Goal: Task Accomplishment & Management: Manage account settings

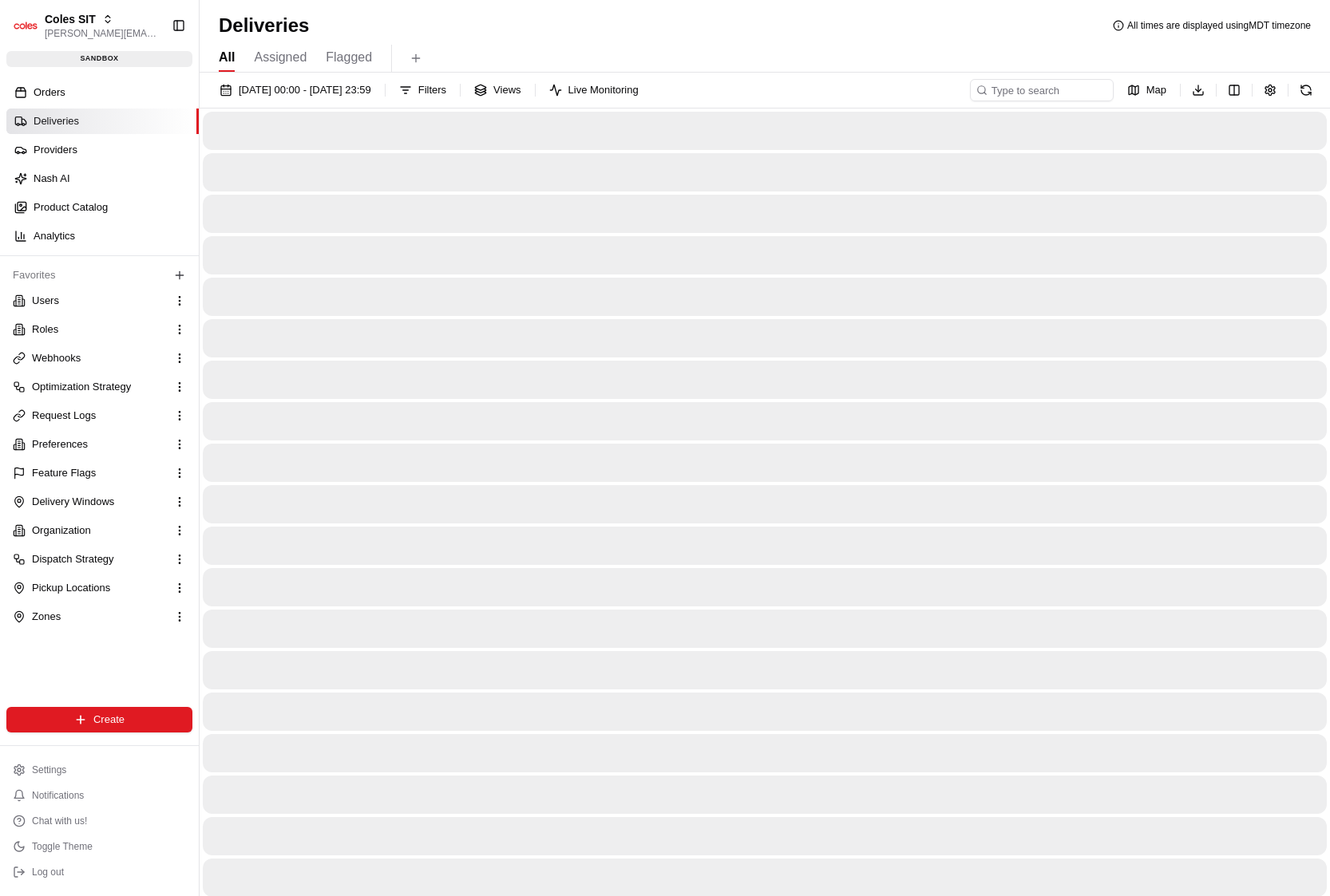
drag, startPoint x: 68, startPoint y: 101, endPoint x: 68, endPoint y: 114, distance: 13.0
click at [68, 101] on link "Orders" at bounding box center [103, 93] width 193 height 25
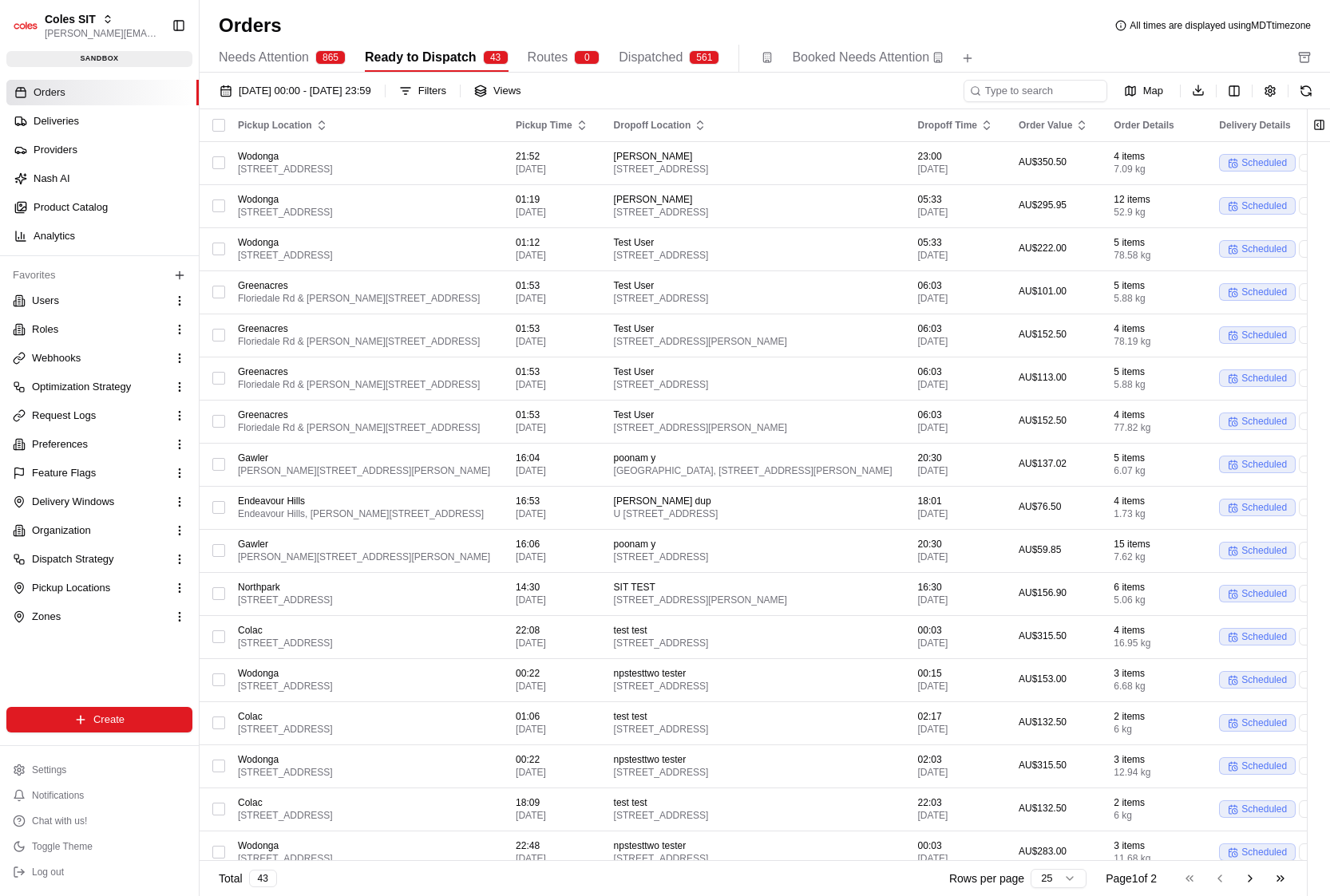
click at [535, 50] on span "Routes" at bounding box center [548, 58] width 41 height 20
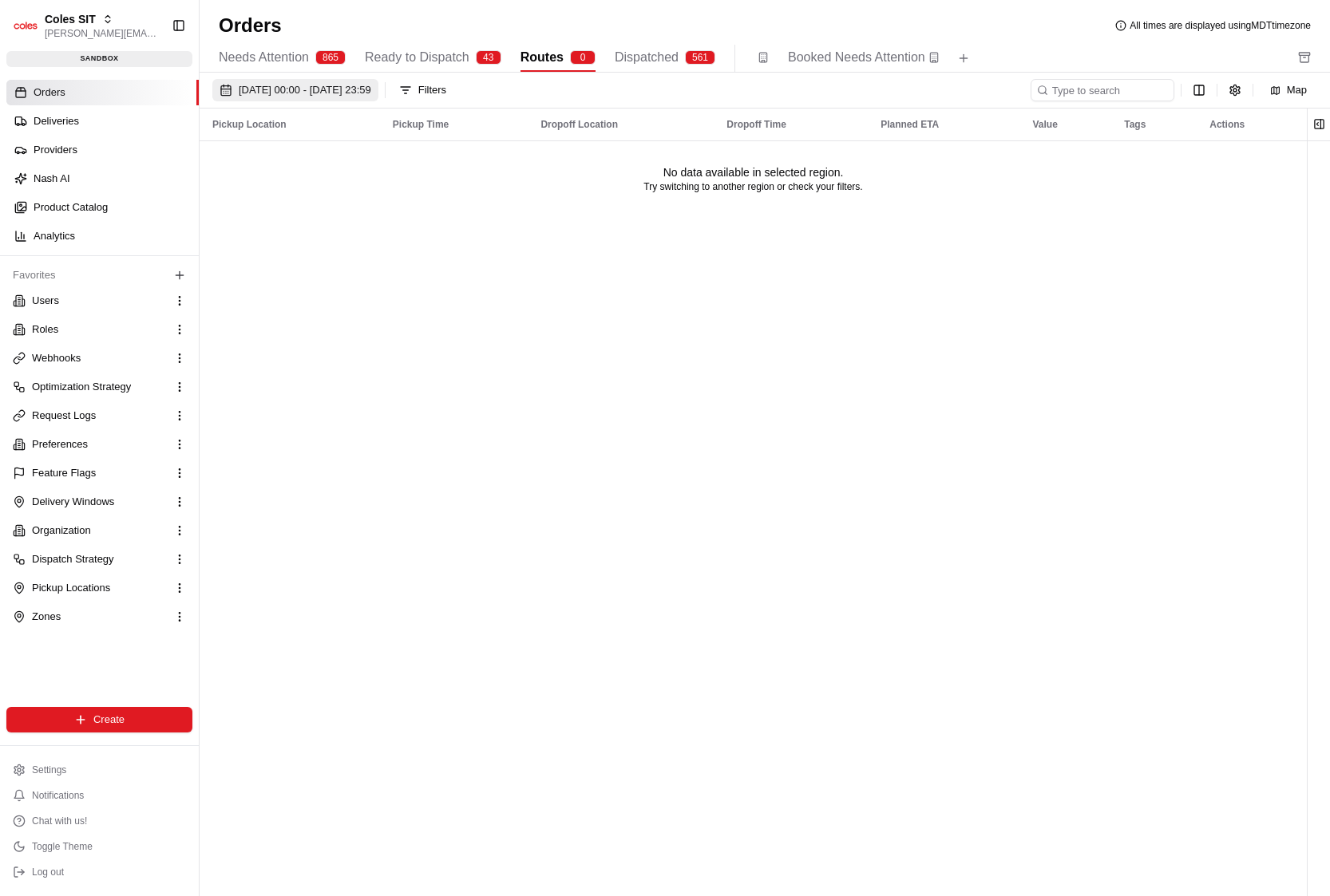
click at [371, 91] on span "[DATE] 00:00 - [DATE] 23:59" at bounding box center [304, 90] width 132 height 15
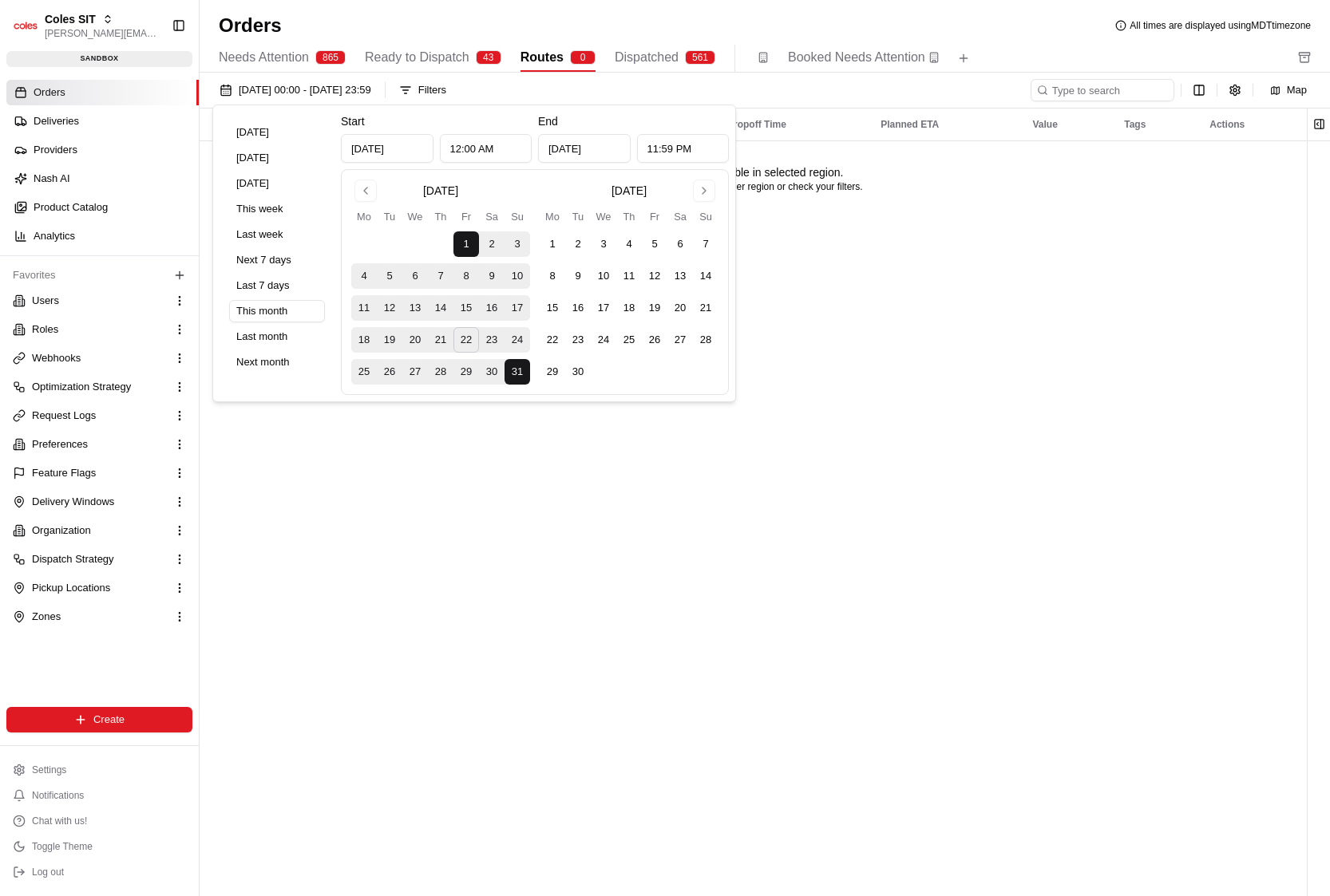
click at [470, 51] on span "Ready to Dispatch" at bounding box center [417, 58] width 105 height 20
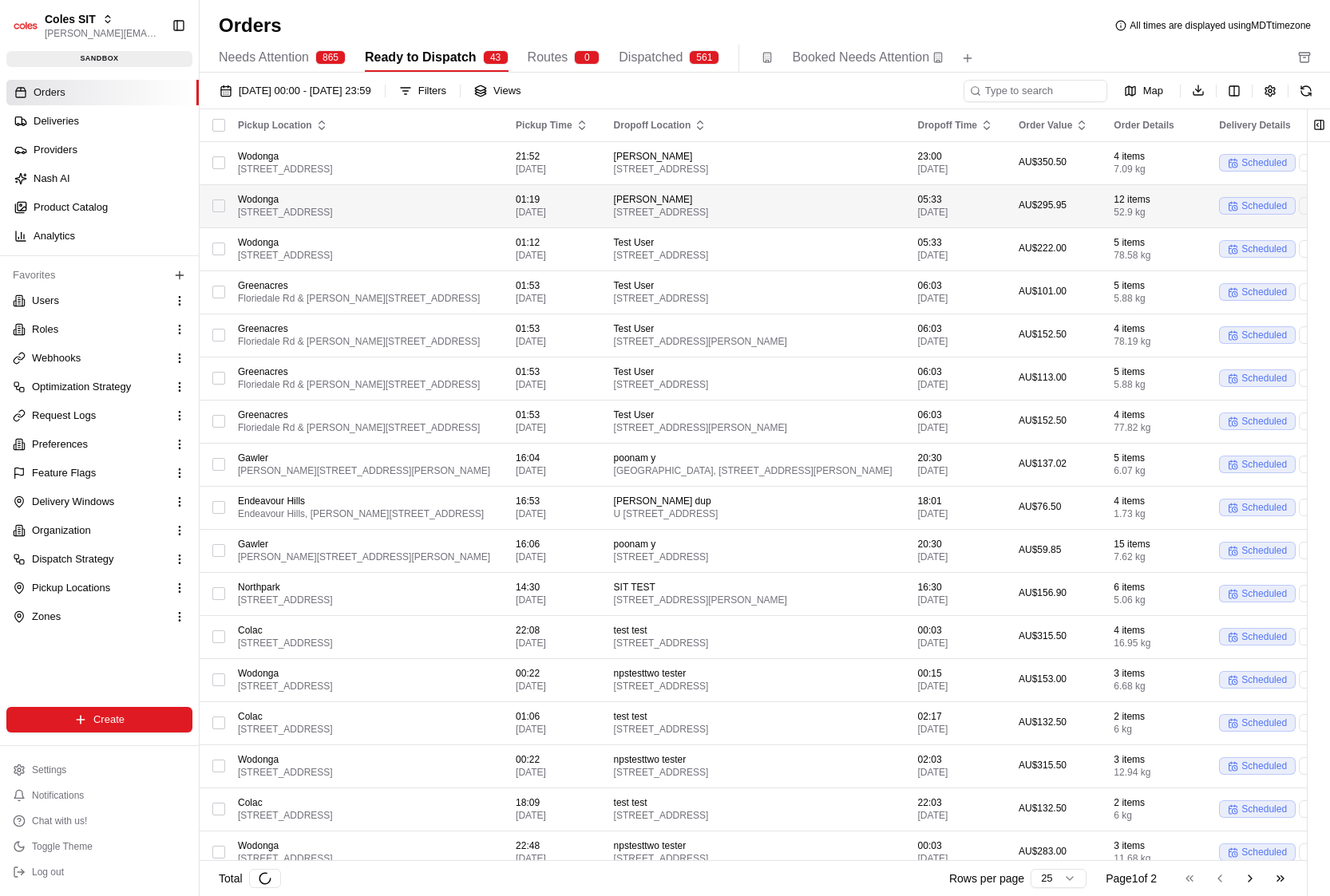
click at [490, 197] on span "Wodonga" at bounding box center [364, 199] width 252 height 13
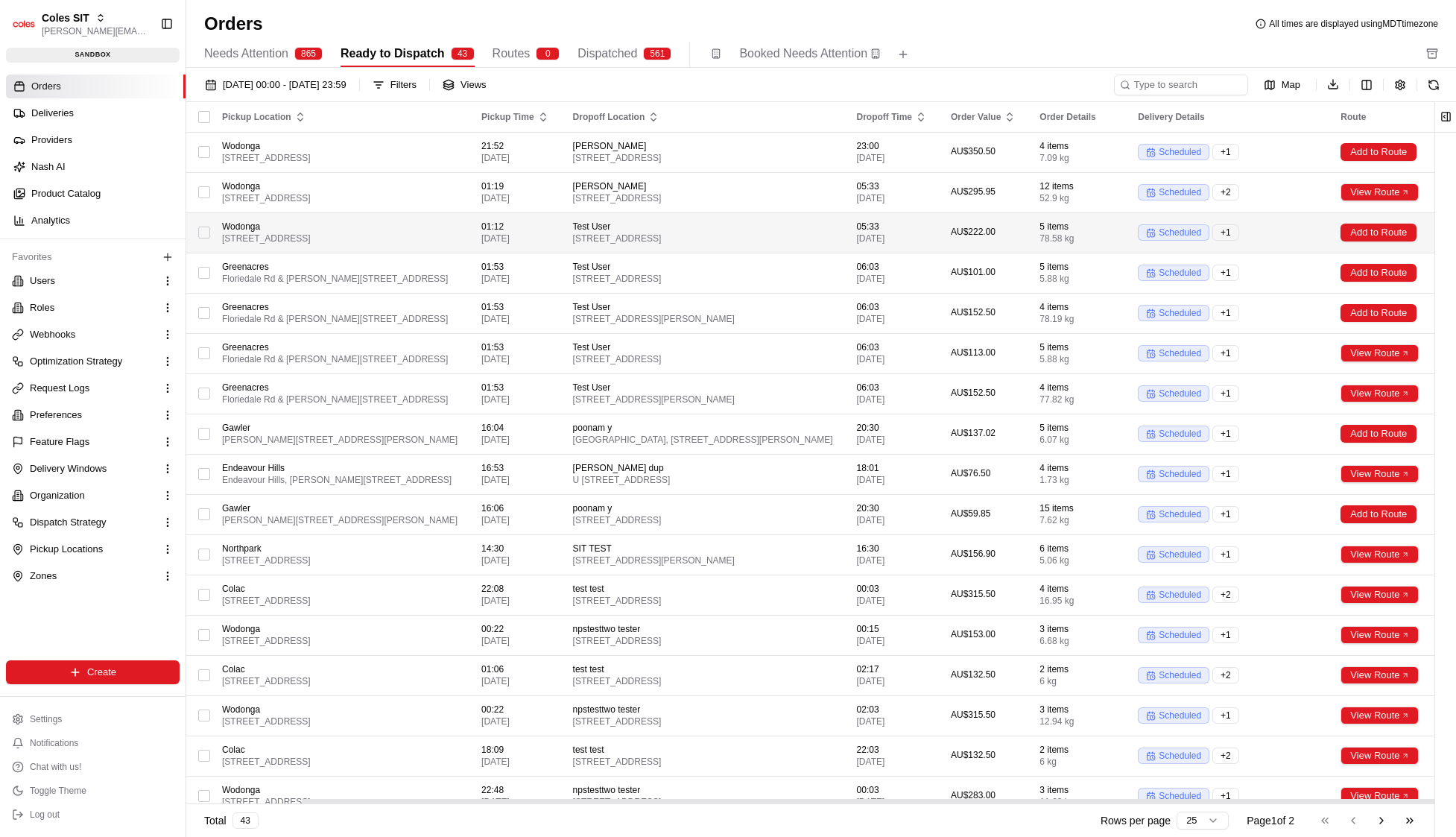
scroll to position [0, 230]
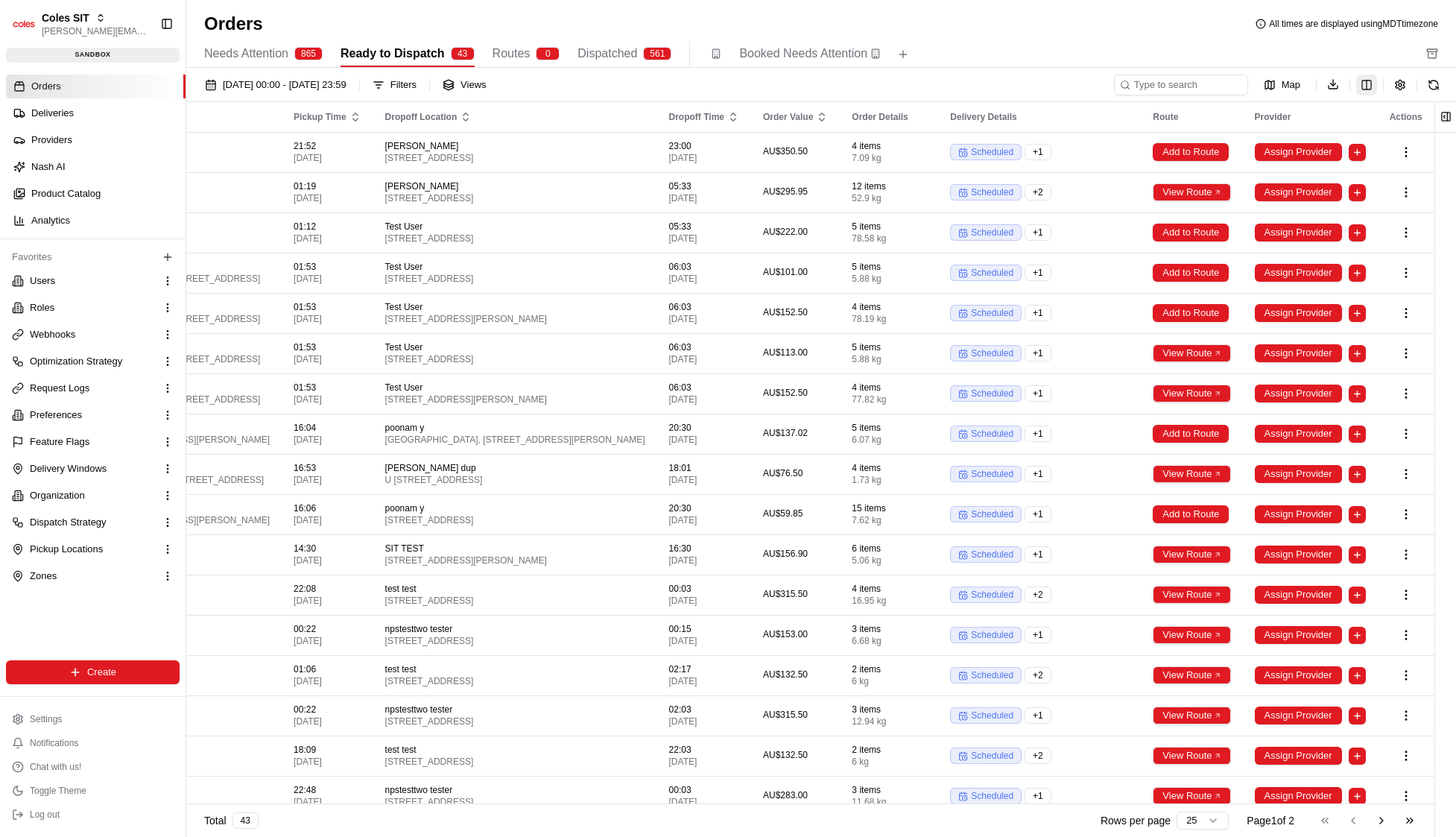
click at [1252, 82] on html "Coles SIT john@usenash.com Toggle Sidebar sandbox Orders Deliveries Providers N…" at bounding box center [728, 418] width 1456 height 837
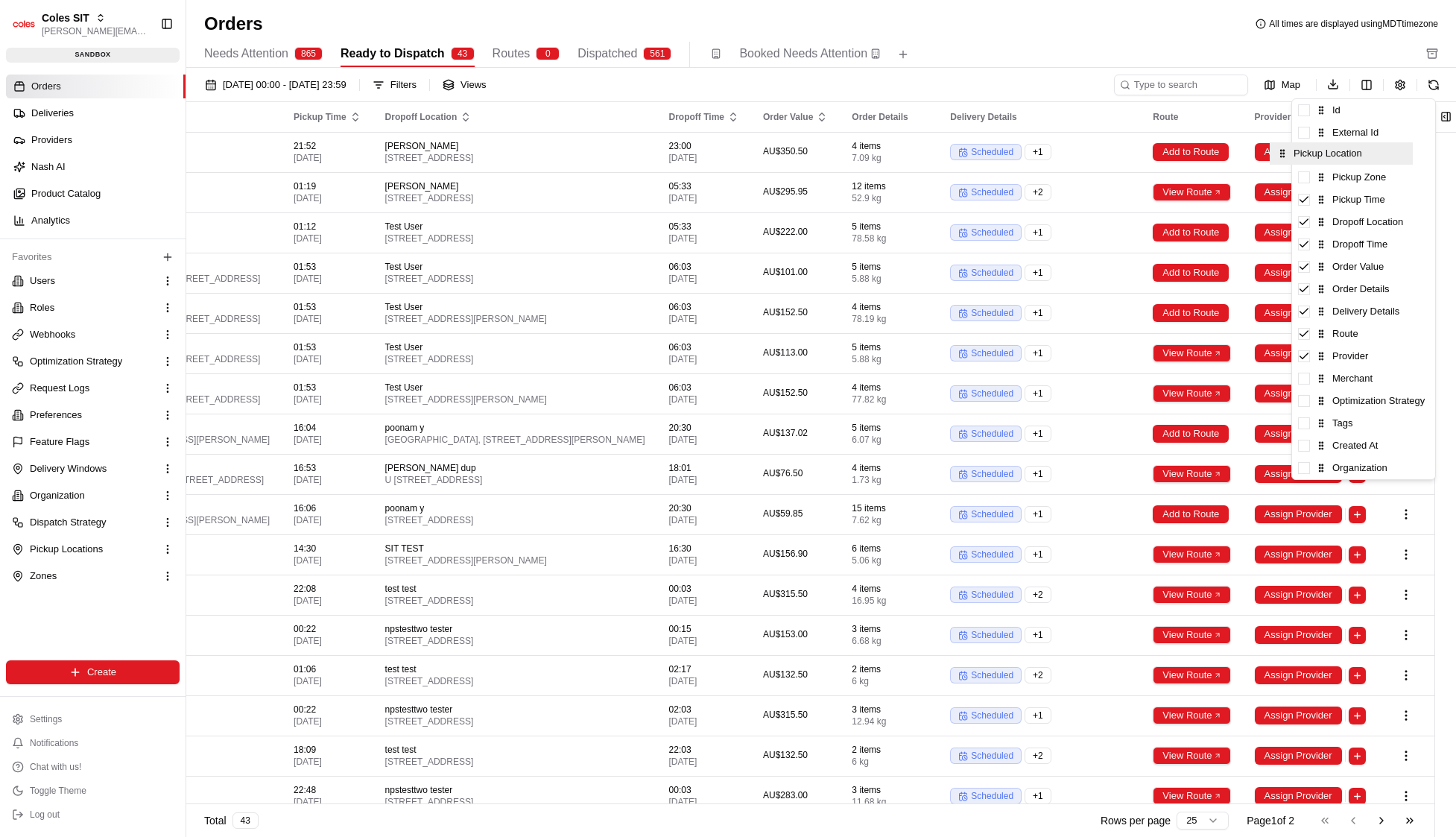
drag, startPoint x: 1408, startPoint y: 164, endPoint x: 1396, endPoint y: 162, distance: 12.2
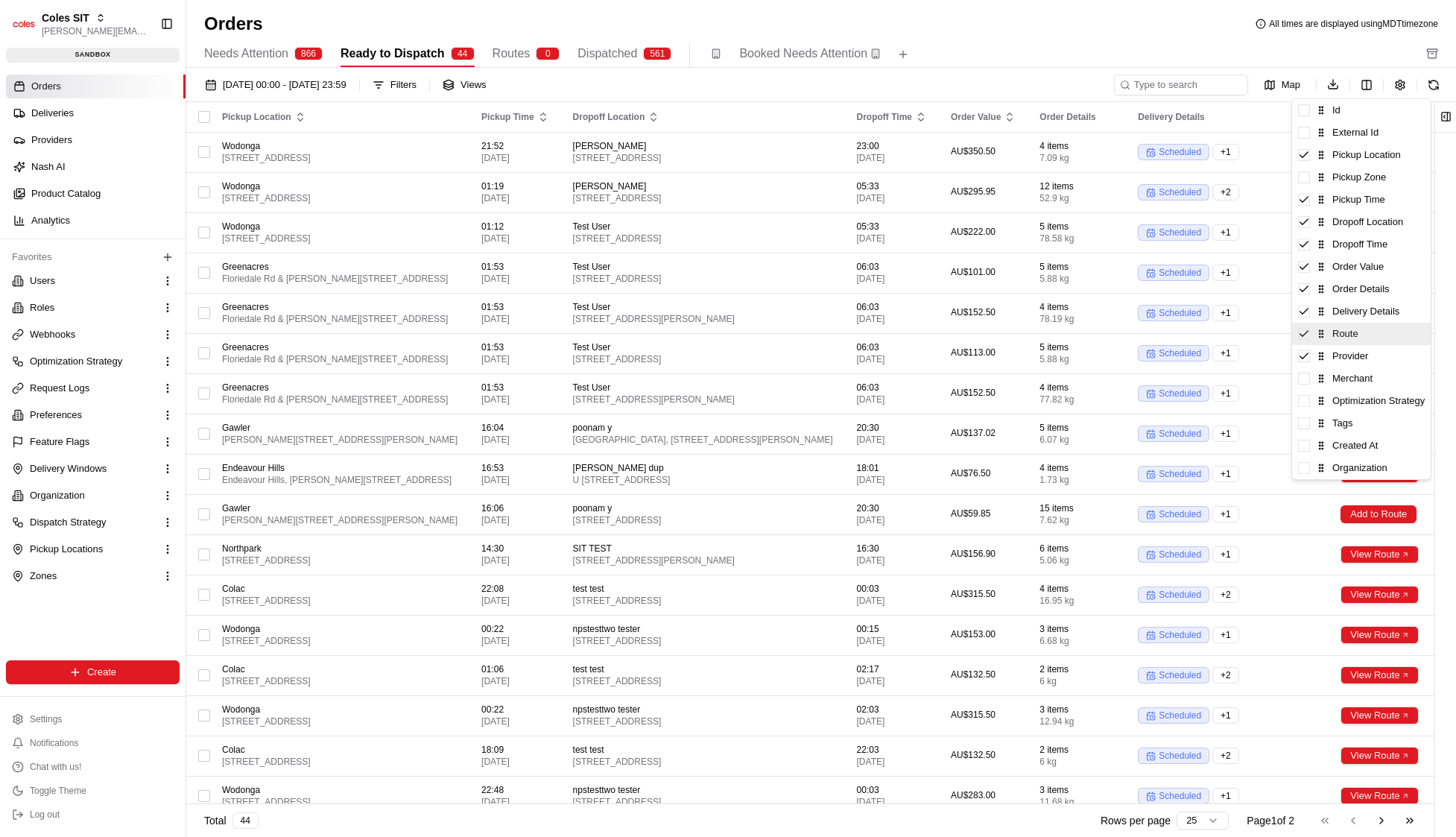
click at [1252, 336] on div "Route" at bounding box center [1362, 334] width 139 height 22
click at [1252, 45] on html "Coles SIT john@usenash.com Toggle Sidebar sandbox Orders Deliveries Providers N…" at bounding box center [728, 418] width 1456 height 837
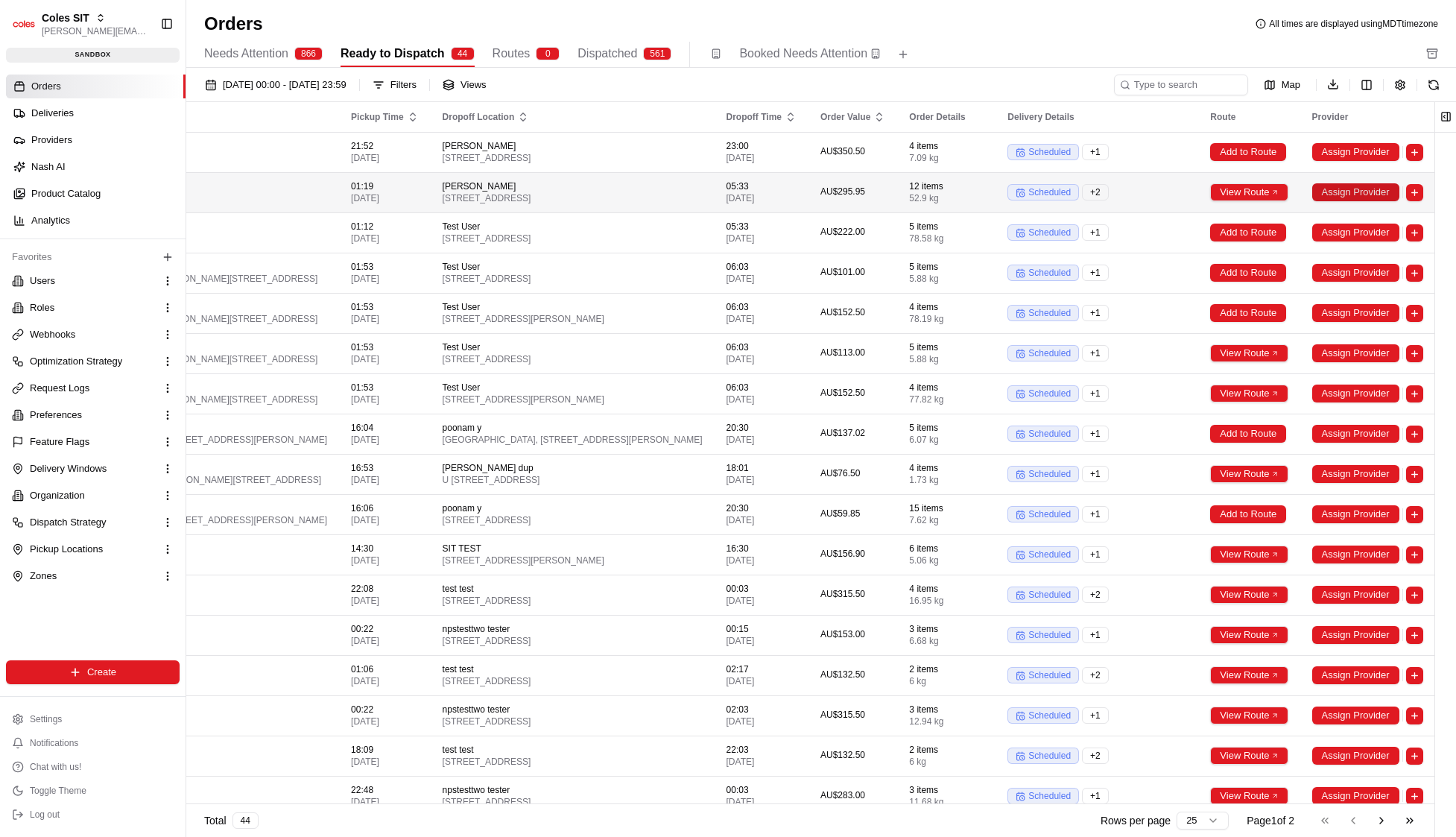
scroll to position [0, 276]
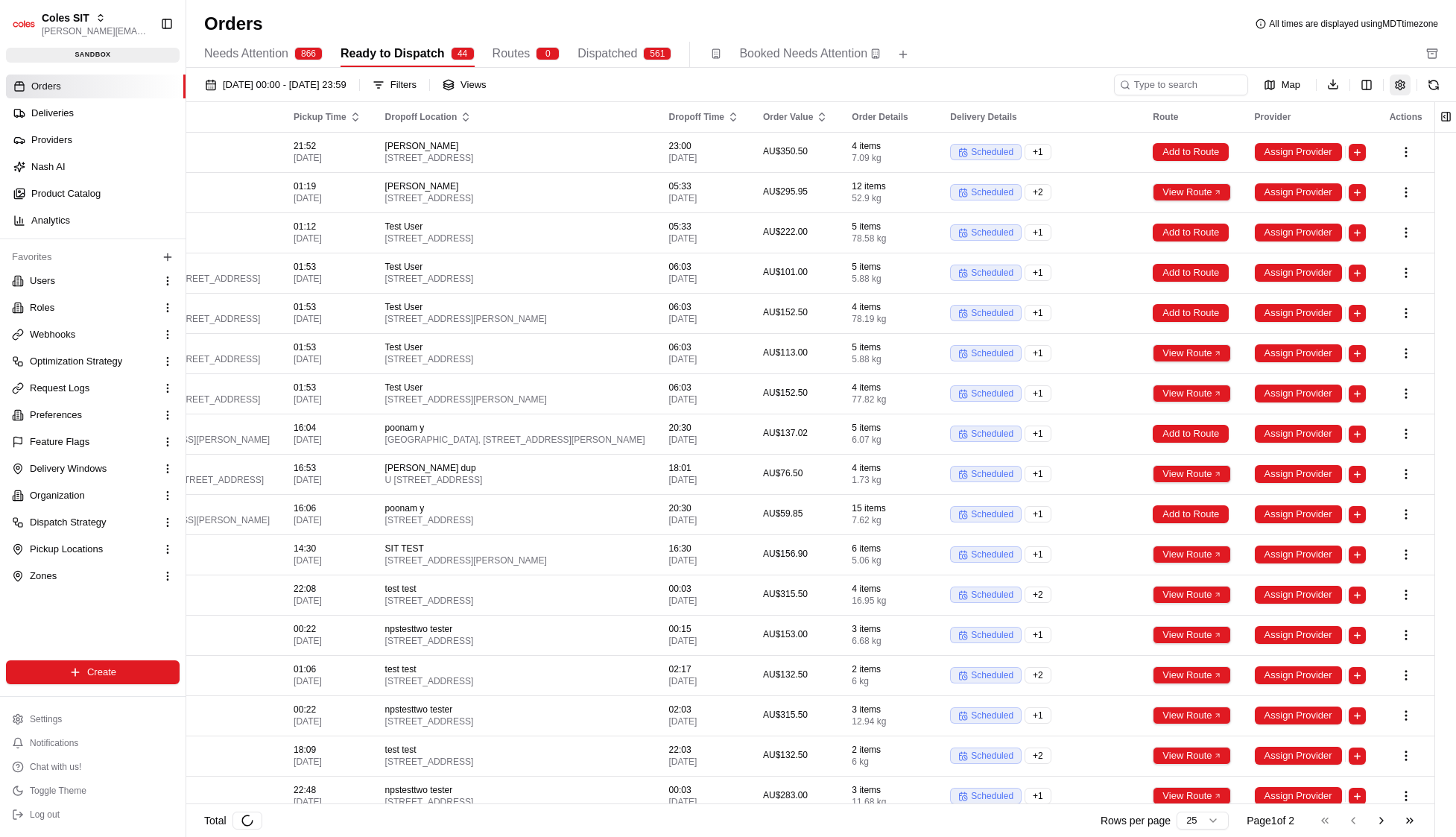
click at [1252, 84] on button "button" at bounding box center [1399, 85] width 21 height 21
click at [1252, 61] on div "Needs Attention 866 Ready to Dispatch 44 Routes 0 Dispatched 561 Booked Needs A…" at bounding box center [811, 55] width 1213 height 26
click at [1252, 79] on html "Coles SIT john@usenash.com Toggle Sidebar sandbox Orders Deliveries Providers N…" at bounding box center [728, 418] width 1456 height 837
click at [1005, 75] on html "Coles SIT john@usenash.com Toggle Sidebar sandbox Orders Deliveries Providers N…" at bounding box center [728, 418] width 1456 height 837
click at [1252, 81] on button "button" at bounding box center [1399, 85] width 21 height 21
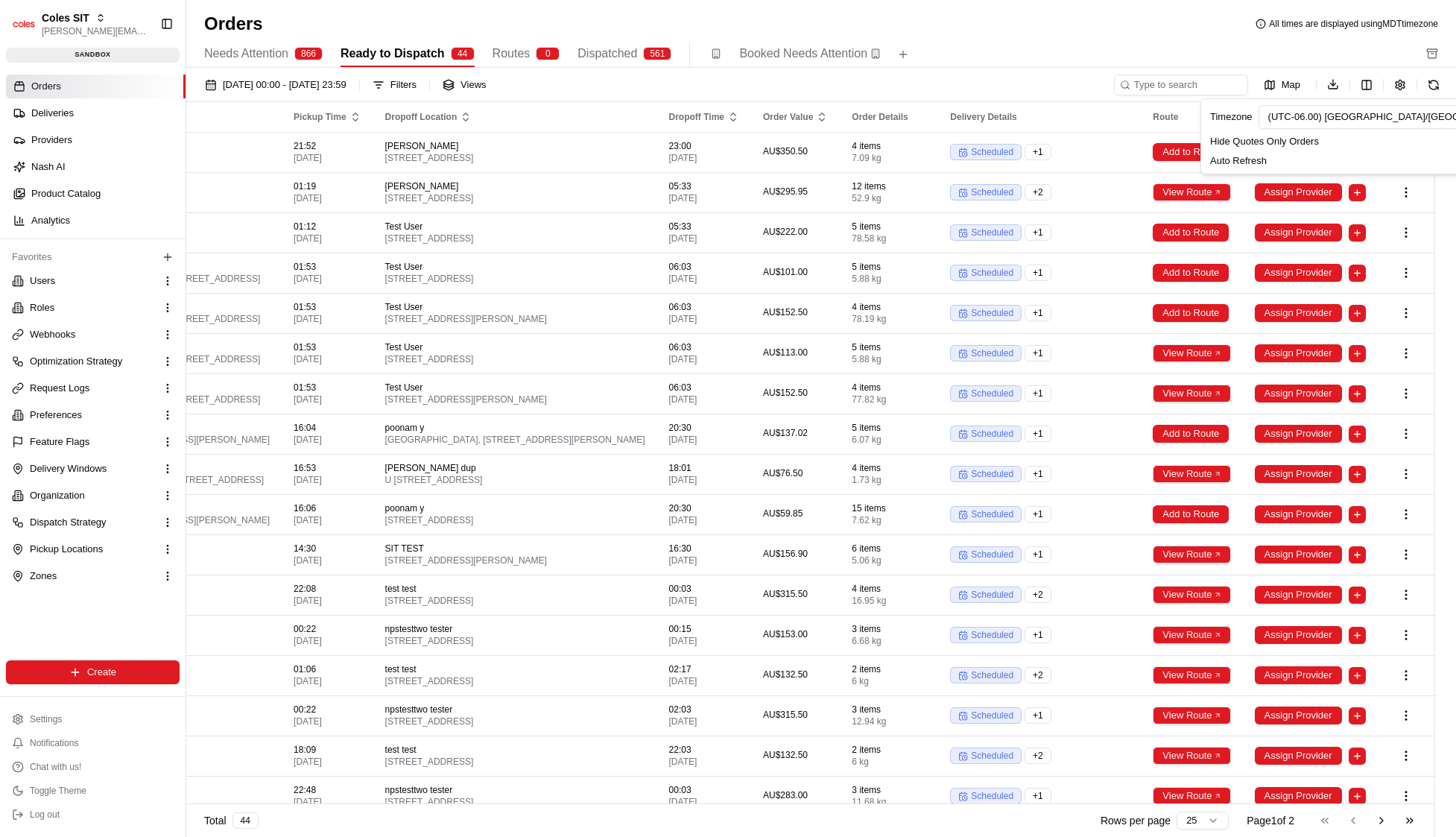
click at [1252, 83] on div "Map Download" at bounding box center [1279, 85] width 330 height 22
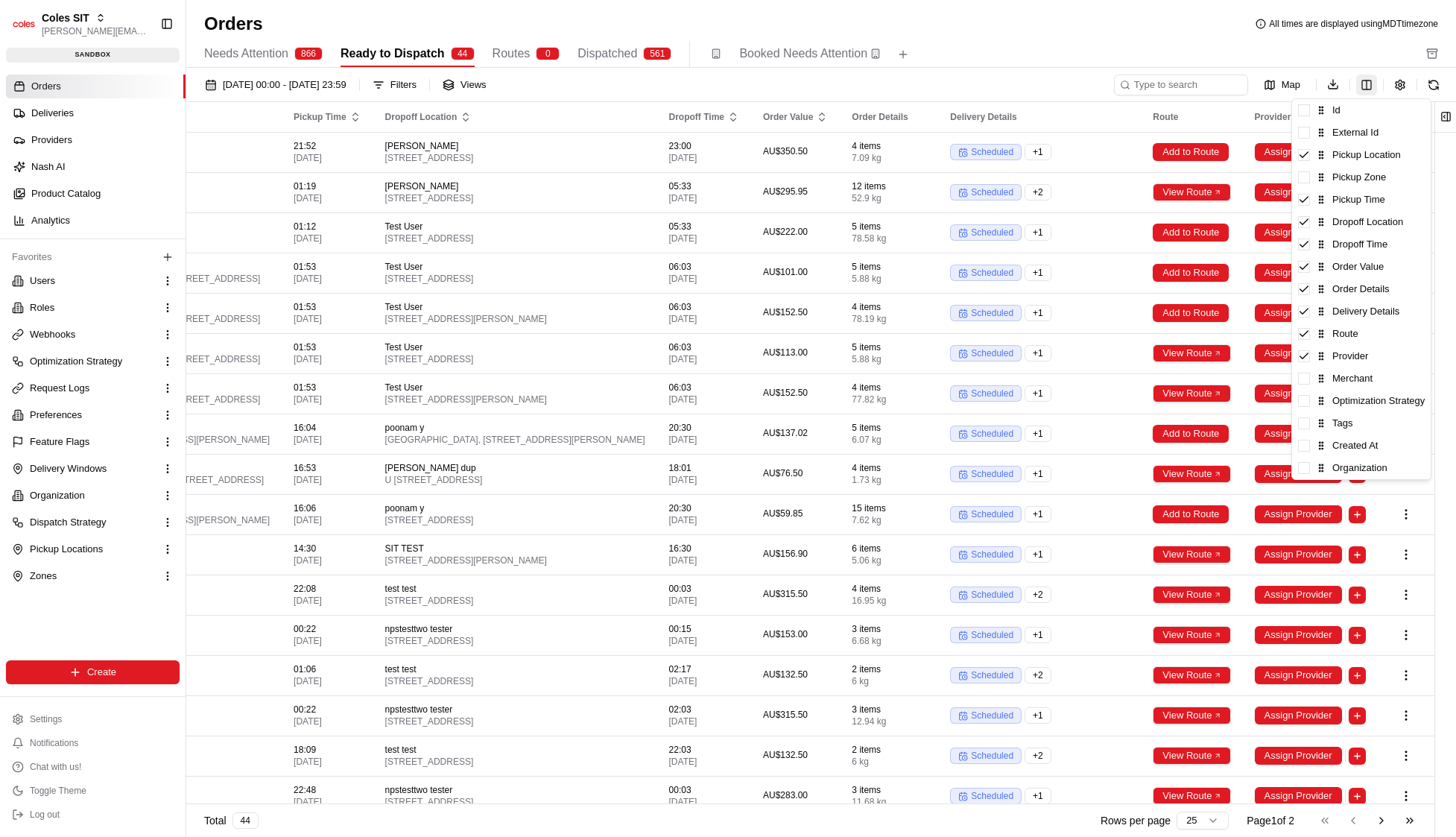
click at [1252, 85] on html "Coles SIT john@usenash.com Toggle Sidebar sandbox Orders Deliveries Providers N…" at bounding box center [728, 418] width 1456 height 837
click at [1252, 113] on div "Planned Eta" at bounding box center [1362, 110] width 139 height 22
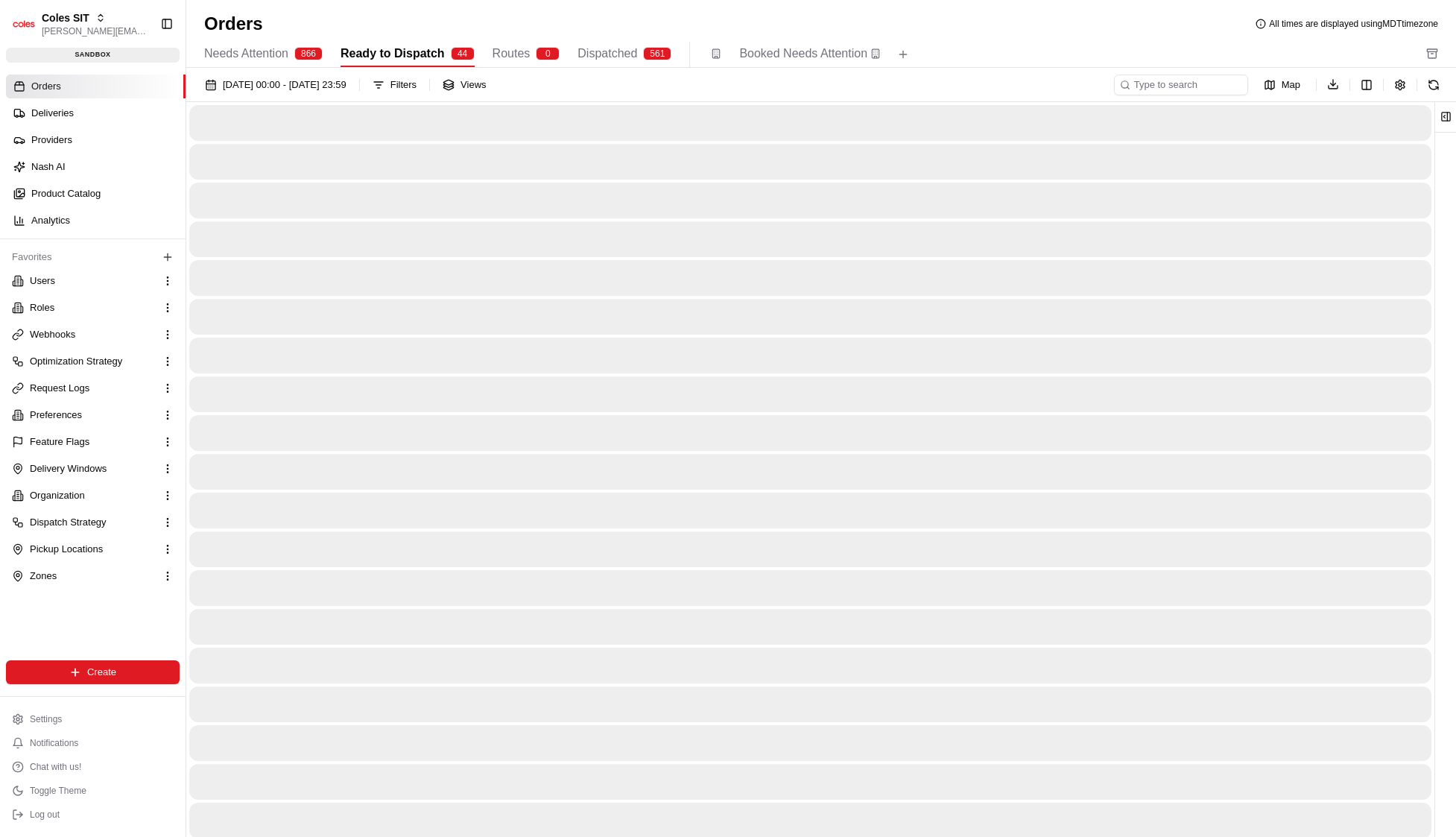
click at [1155, 46] on html "Coles SIT john@usenash.com Toggle Sidebar sandbox Orders Deliveries Providers N…" at bounding box center [728, 418] width 1456 height 837
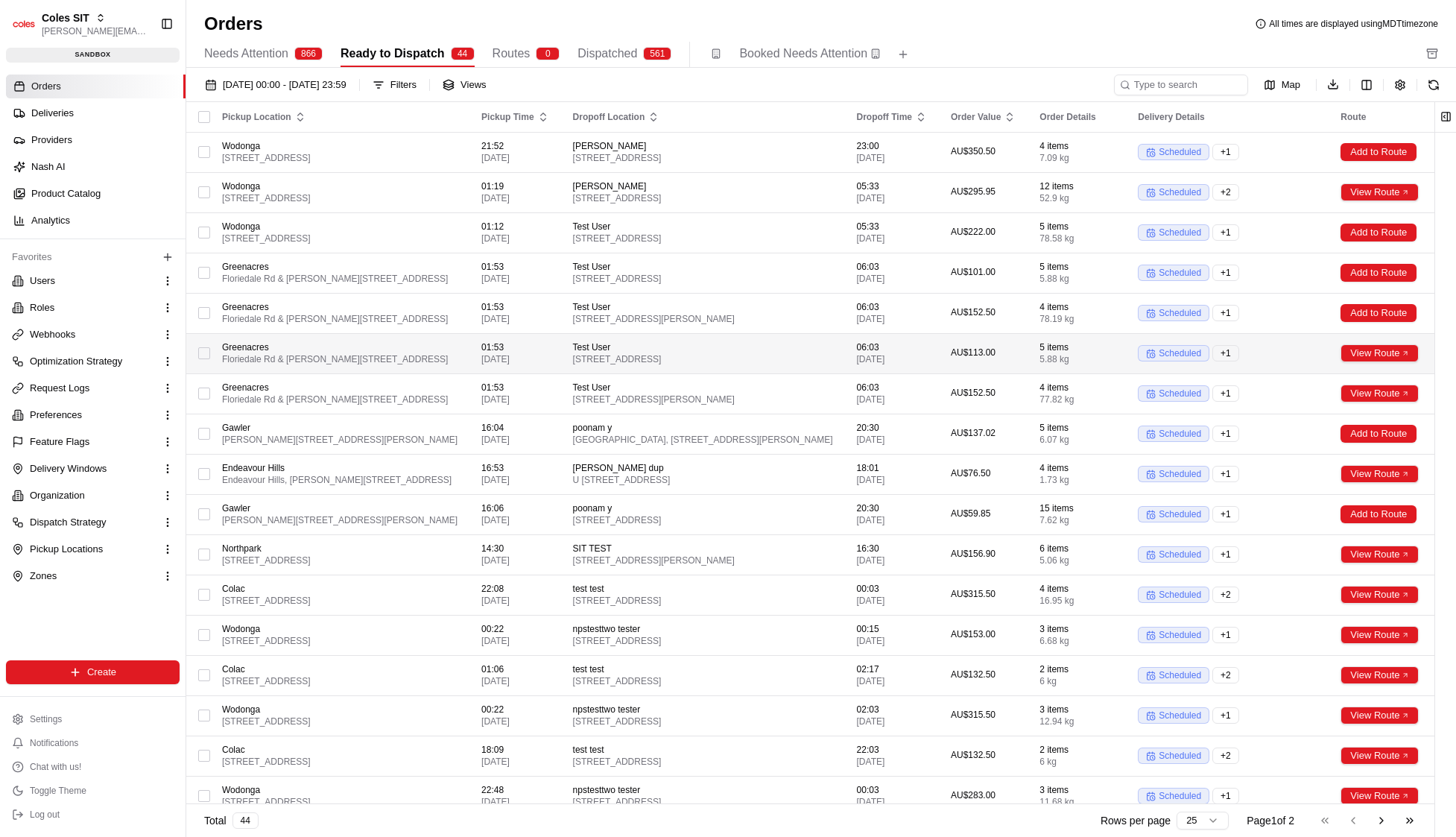
scroll to position [0, 354]
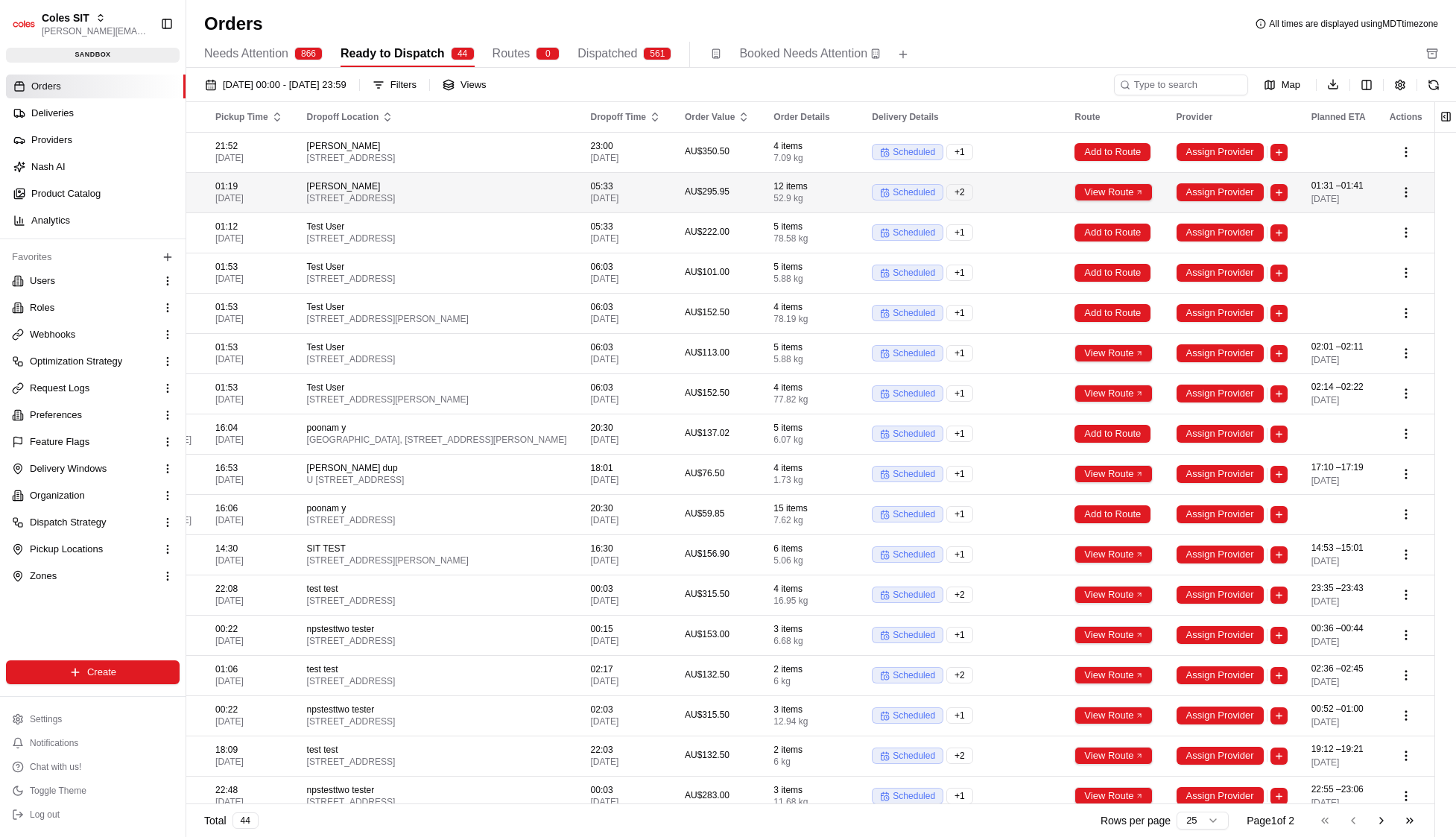
click at [1252, 192] on span "01:31 – 01:41" at bounding box center [1337, 185] width 52 height 12
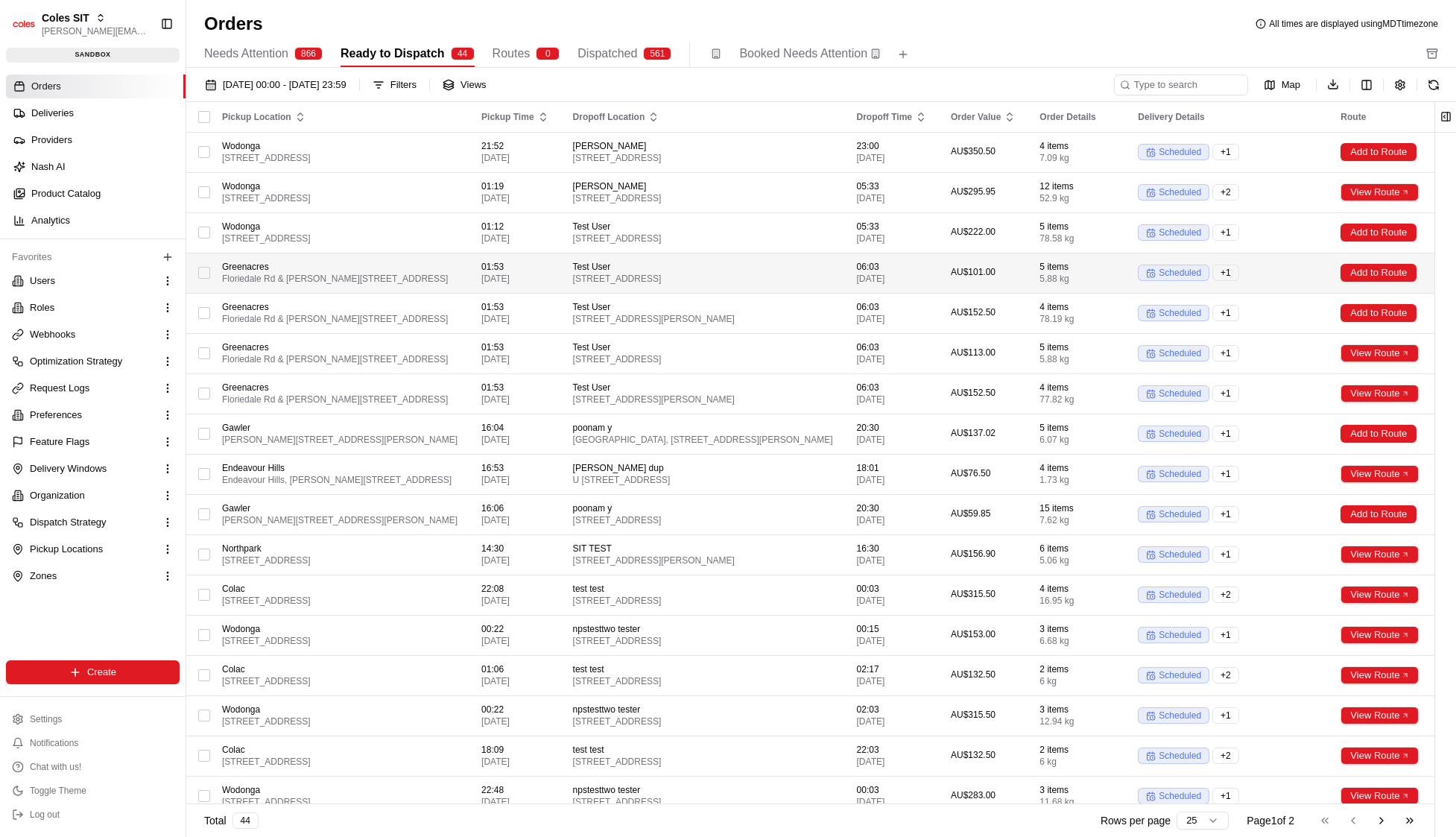
scroll to position [0, 276]
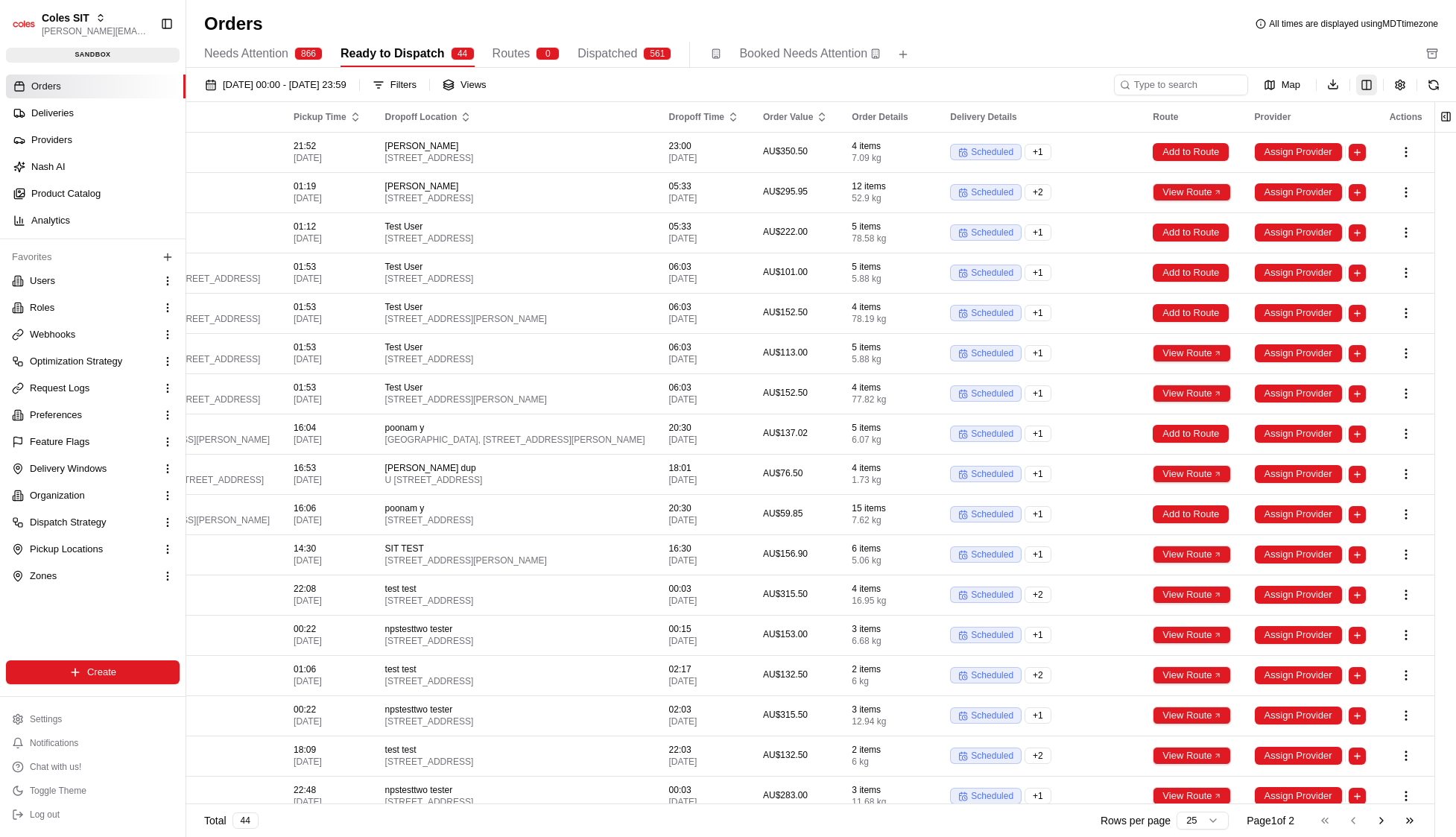
click at [1252, 80] on div "Map Download" at bounding box center [1279, 85] width 330 height 22
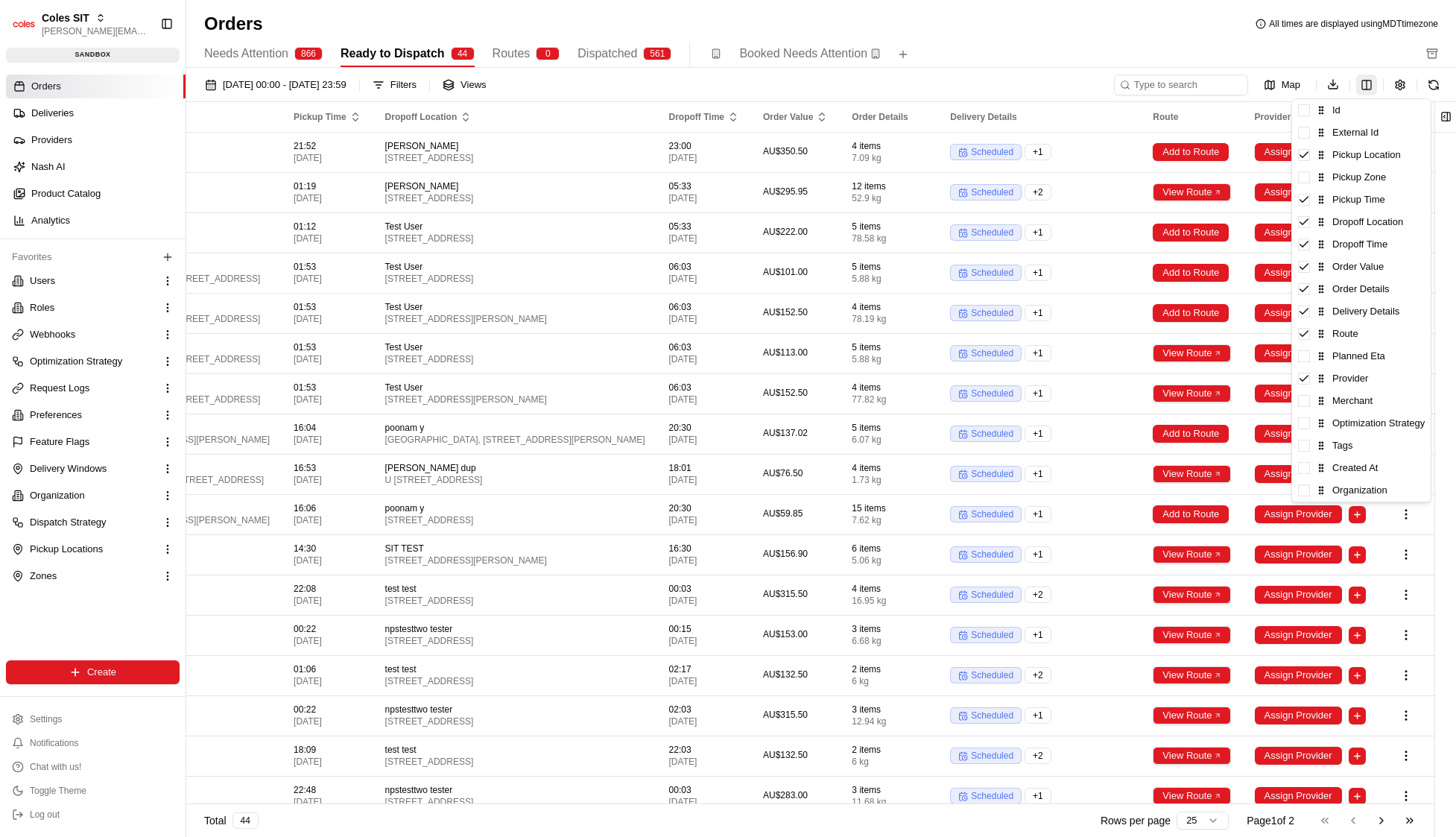
click at [1252, 83] on html "Coles SIT john@usenash.com Toggle Sidebar sandbox Orders Deliveries Providers N…" at bounding box center [728, 418] width 1456 height 837
drag, startPoint x: 1367, startPoint y: 352, endPoint x: 1376, endPoint y: 349, distance: 9.5
click at [1252, 313] on div "Planned Eta" at bounding box center [1362, 312] width 139 height 22
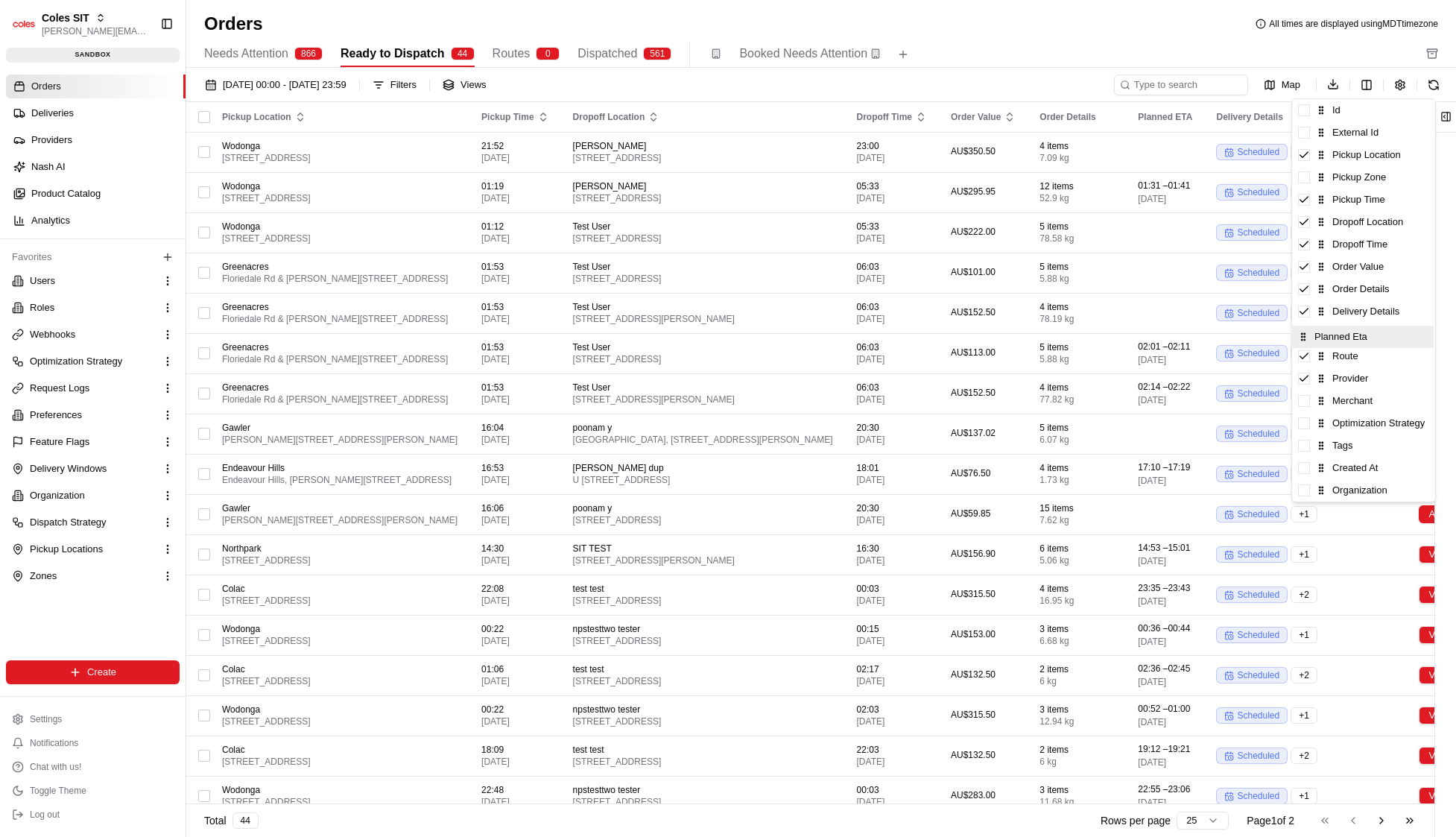
drag, startPoint x: 1357, startPoint y: 313, endPoint x: 1357, endPoint y: 345, distance: 32.0
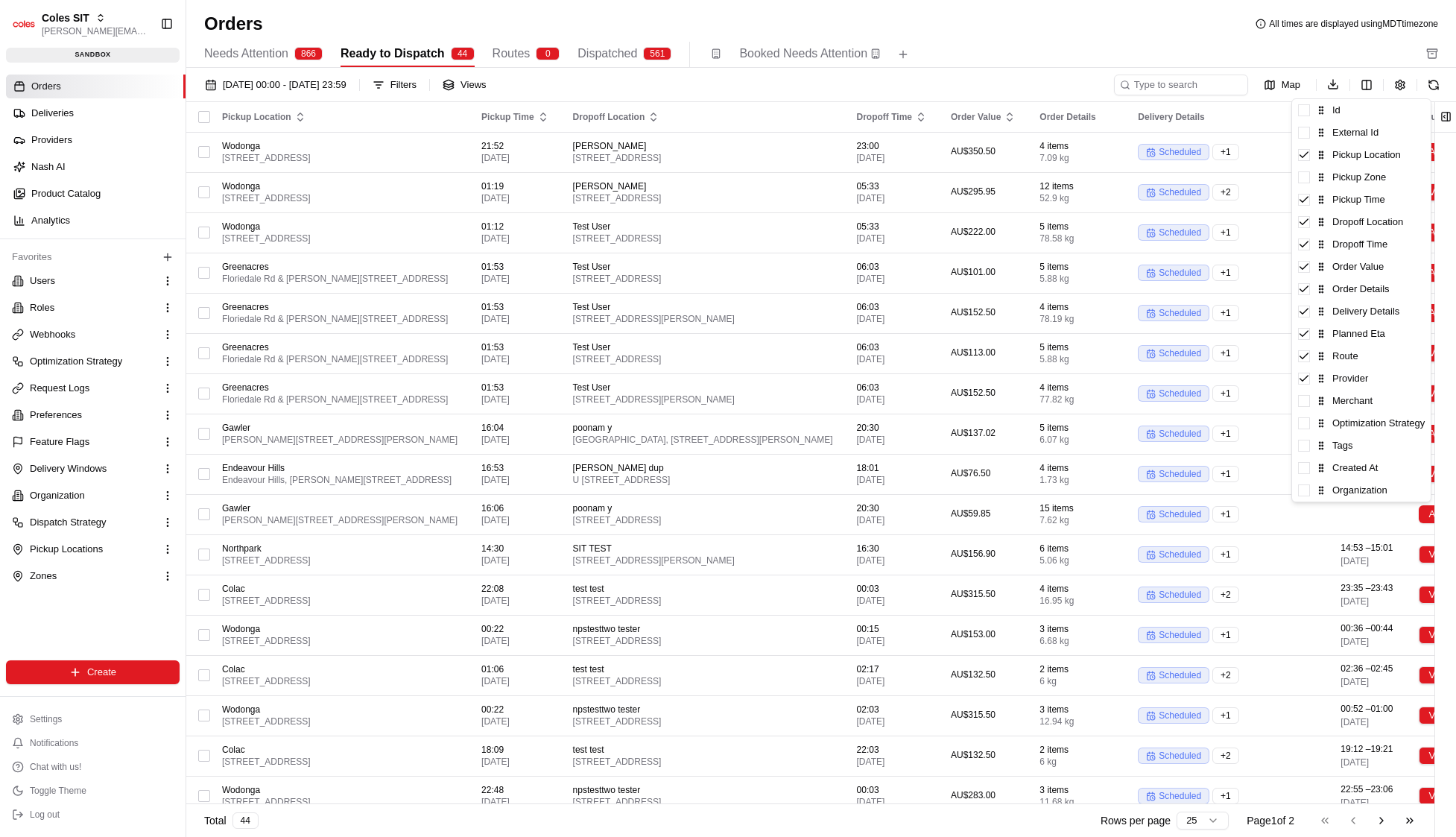
click at [1252, 46] on html "Coles SIT john@usenash.com Toggle Sidebar sandbox Orders Deliveries Providers N…" at bounding box center [728, 418] width 1456 height 837
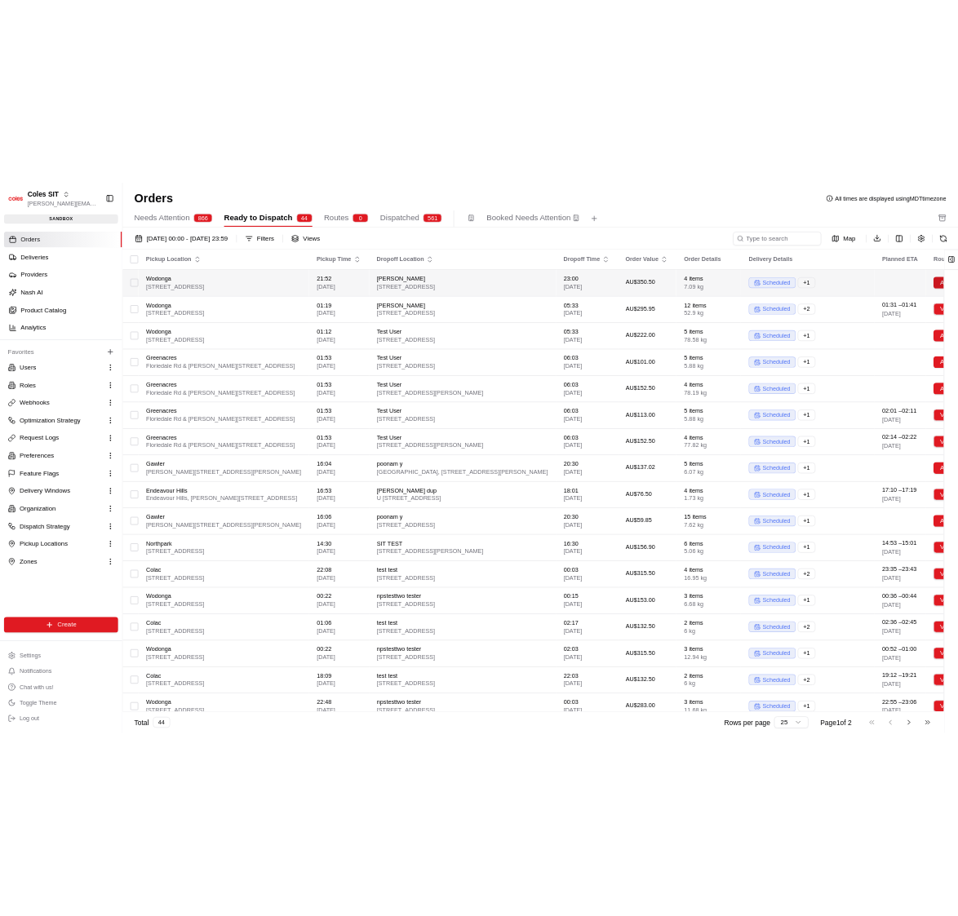
scroll to position [0, 388]
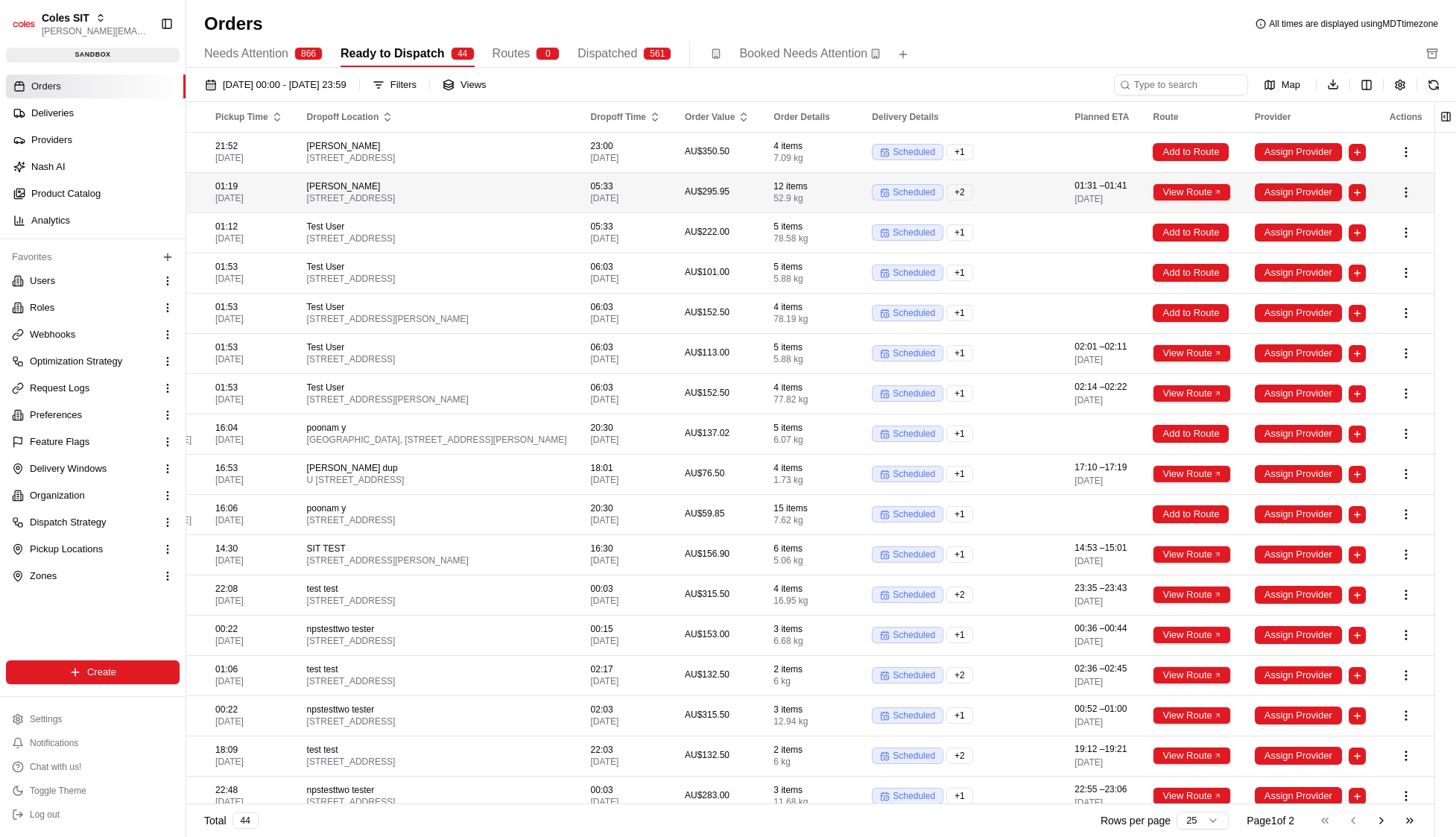
click at [1077, 192] on span "01:31 – 01:41" at bounding box center [1100, 185] width 52 height 12
click at [1200, 192] on button "View Route" at bounding box center [1191, 193] width 78 height 18
click at [1199, 200] on button "View Route" at bounding box center [1191, 193] width 78 height 18
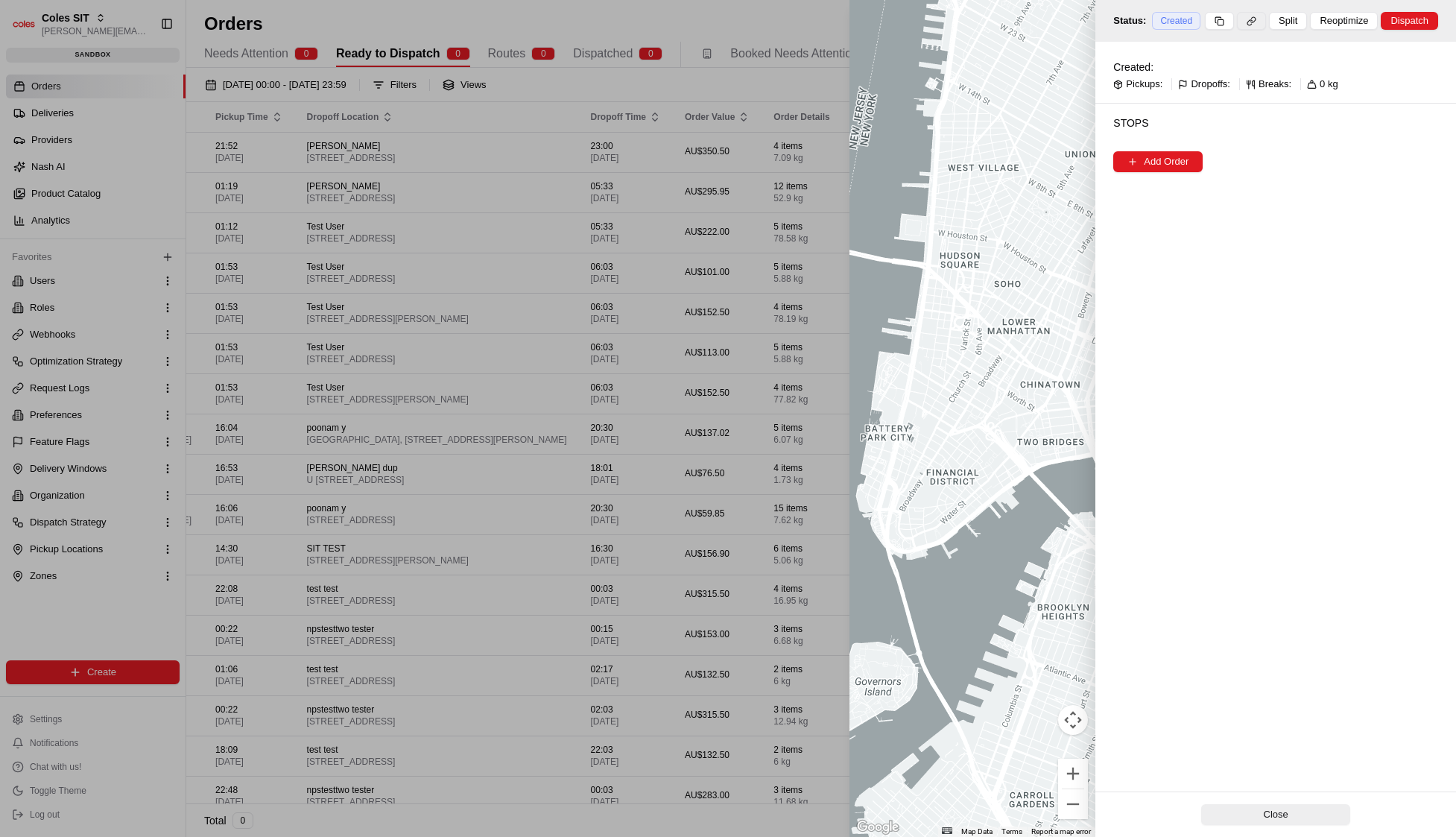
click at [1248, 20] on button at bounding box center [1251, 21] width 29 height 18
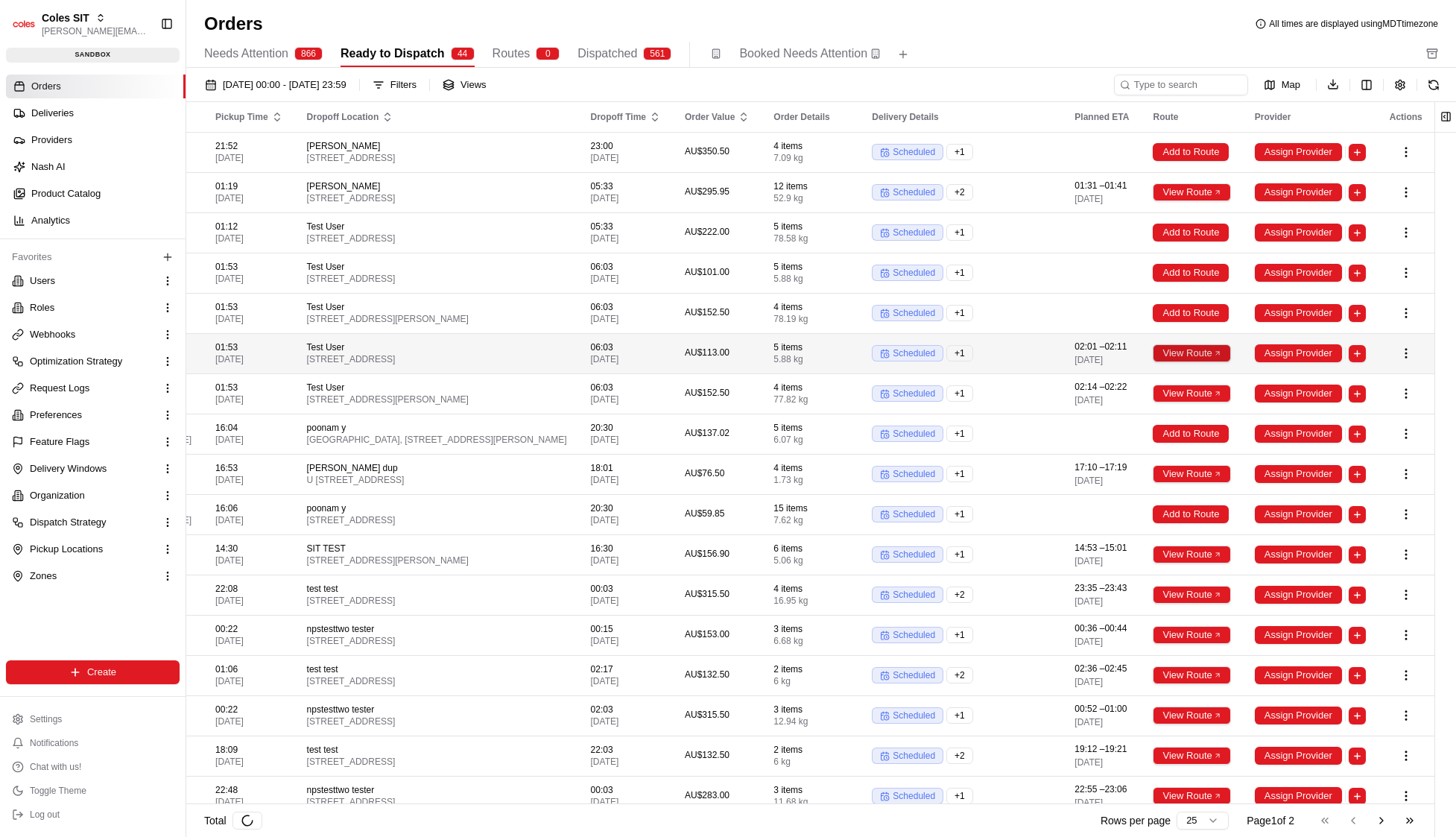
click at [1188, 362] on button "View Route" at bounding box center [1191, 354] width 78 height 18
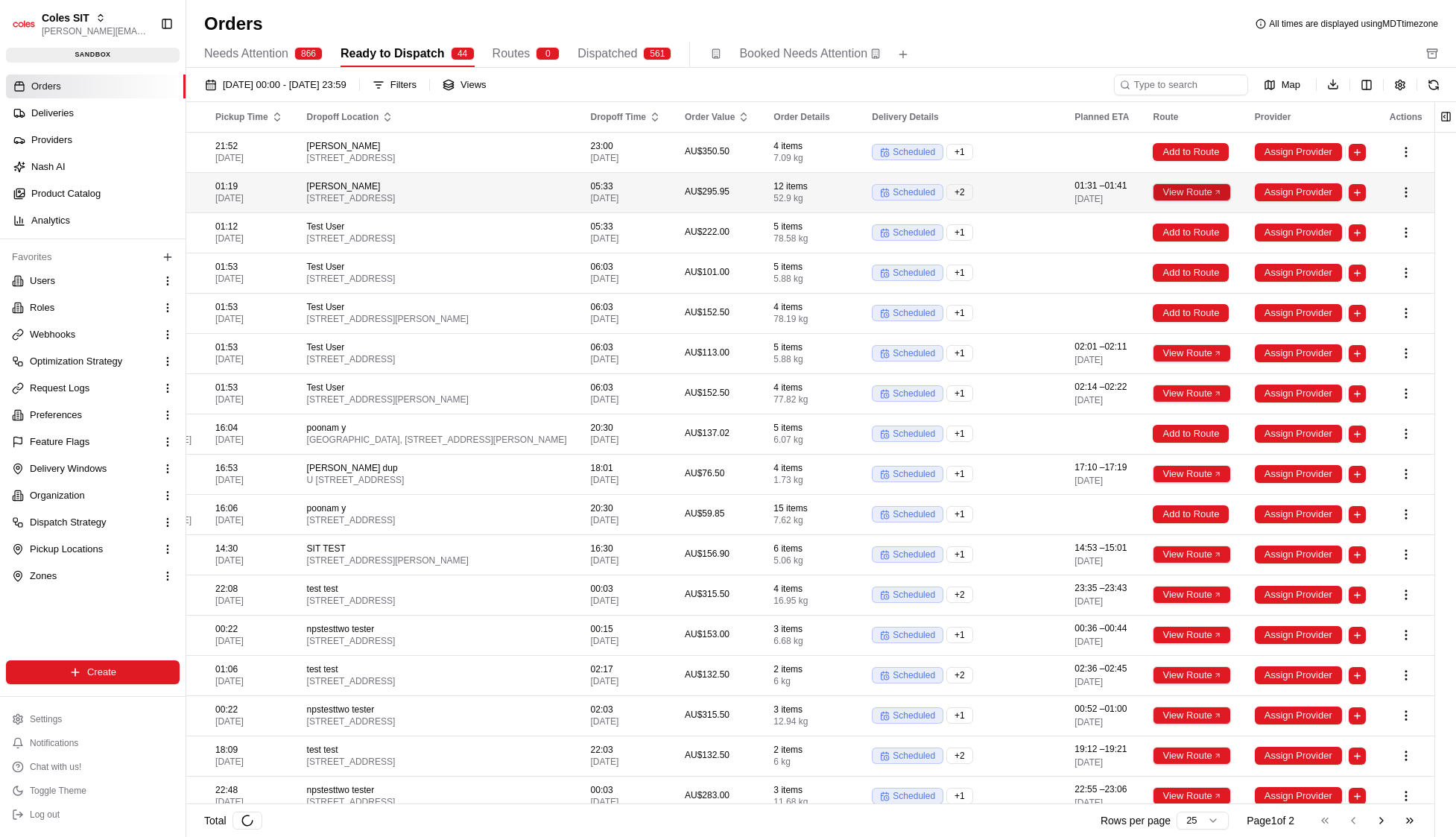
click at [1199, 197] on button "View Route" at bounding box center [1191, 193] width 78 height 18
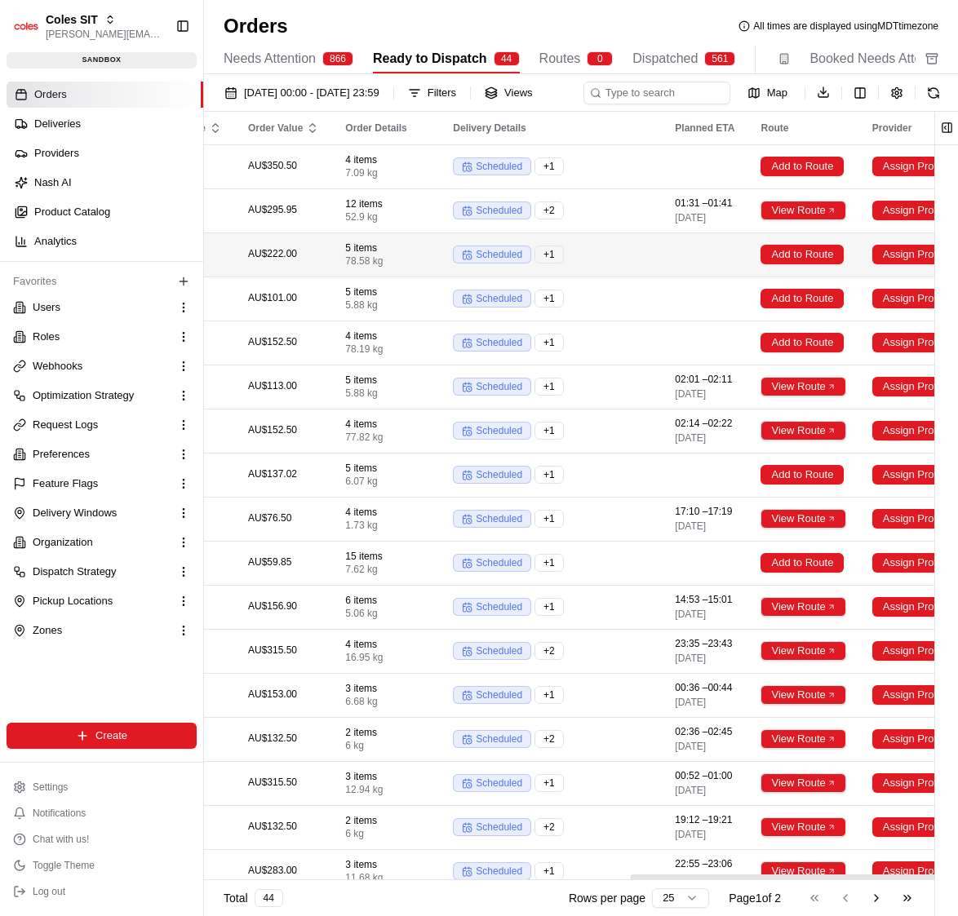
scroll to position [0, 1025]
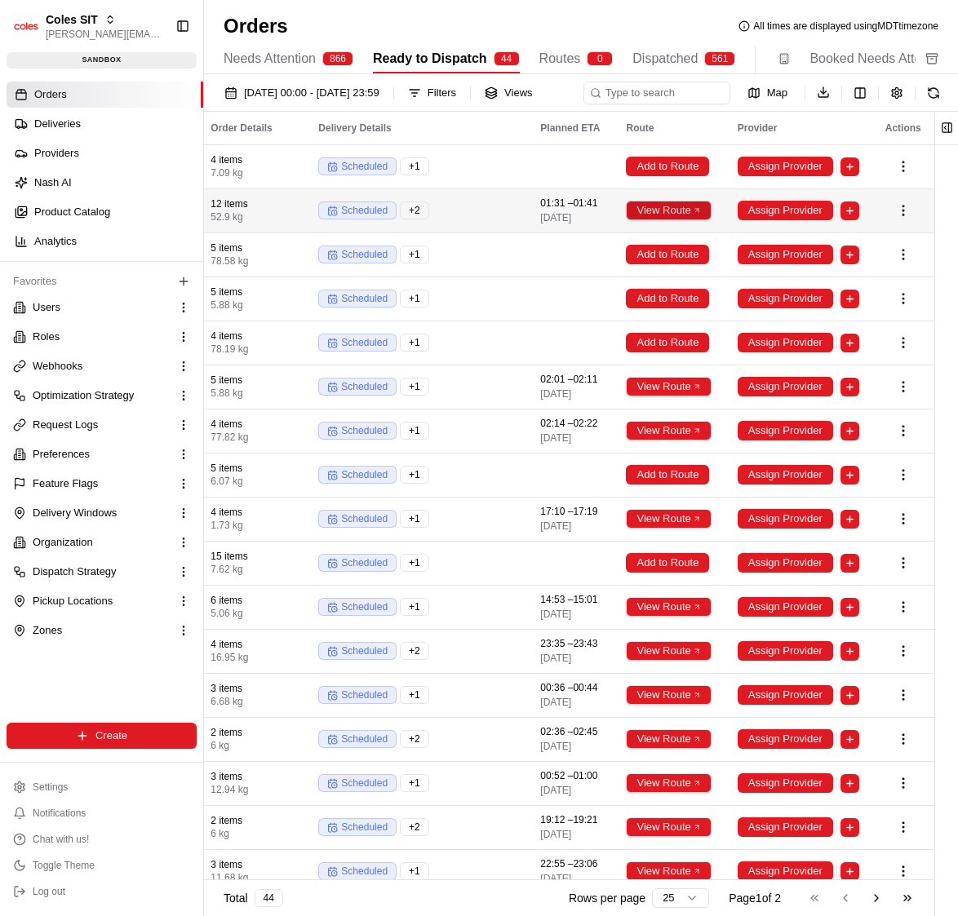
click at [675, 220] on button "View Route" at bounding box center [668, 211] width 85 height 20
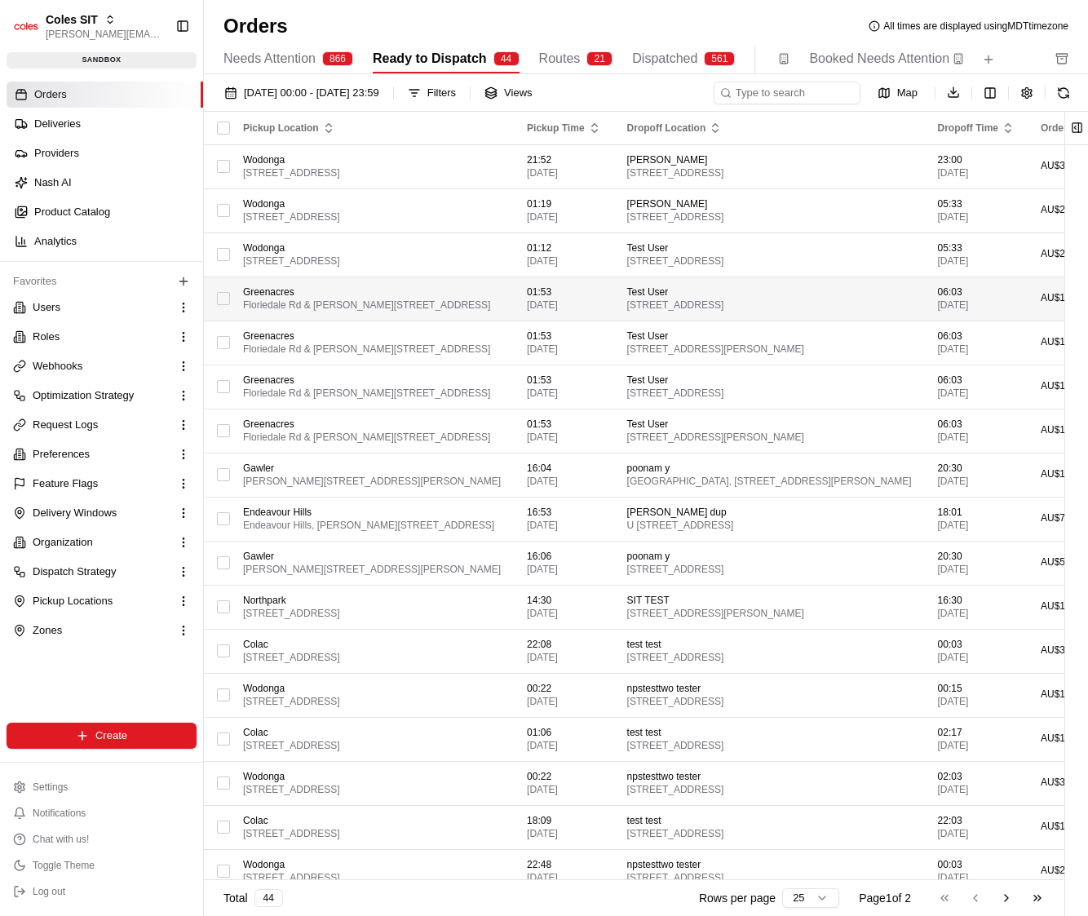
scroll to position [0, 894]
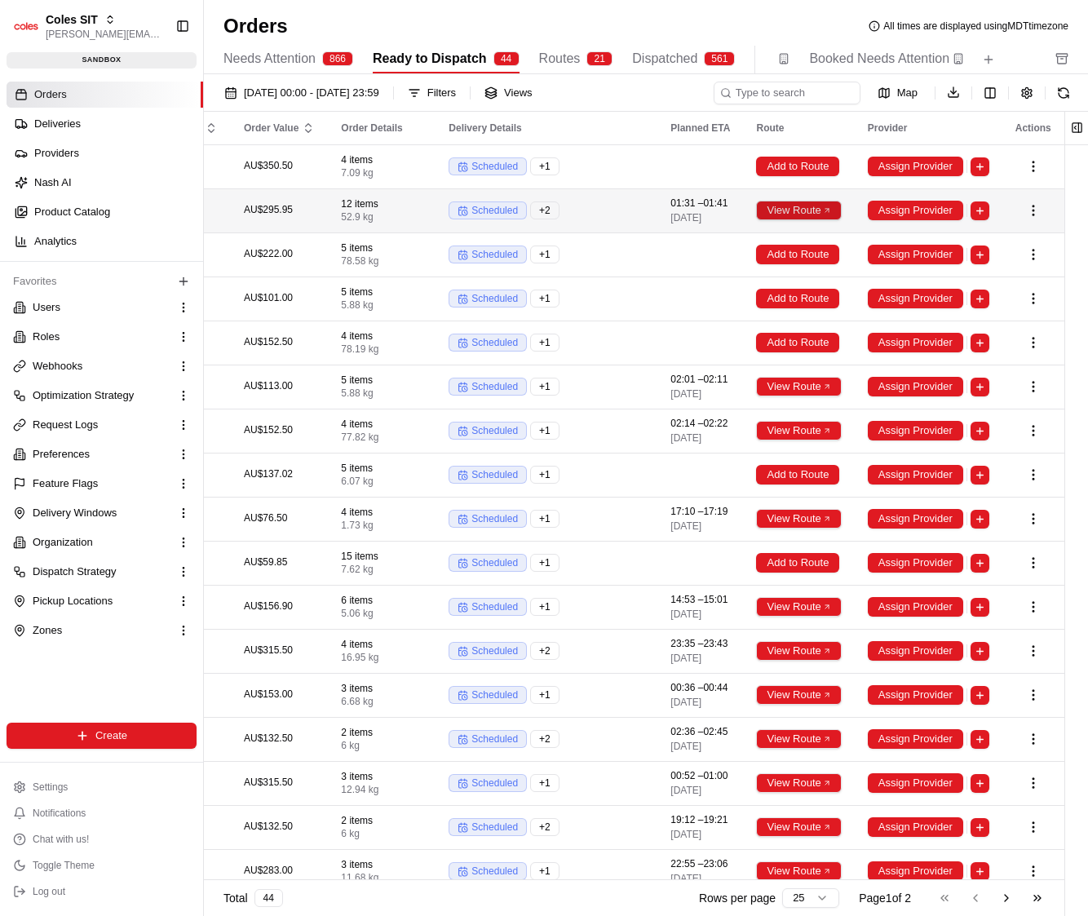
click at [810, 214] on button "View Route" at bounding box center [798, 211] width 85 height 20
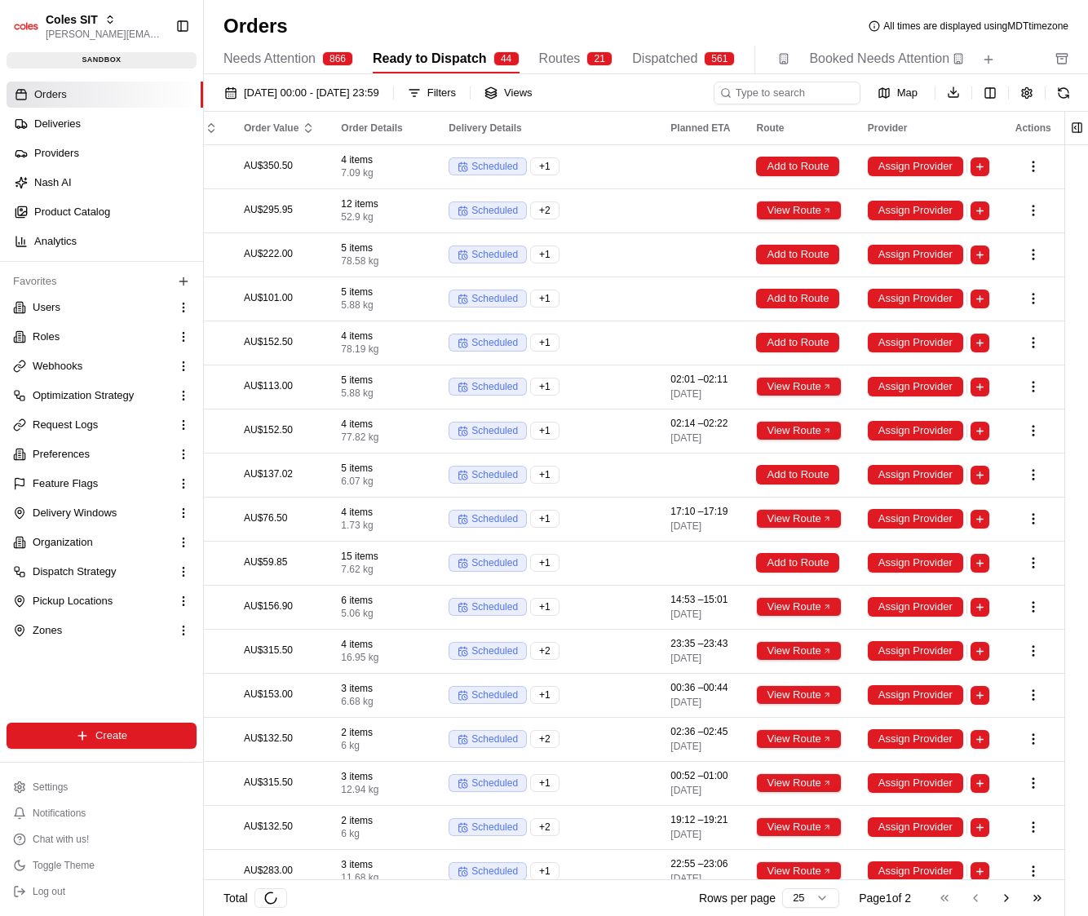
click at [658, 53] on span "Dispatched" at bounding box center [664, 59] width 65 height 20
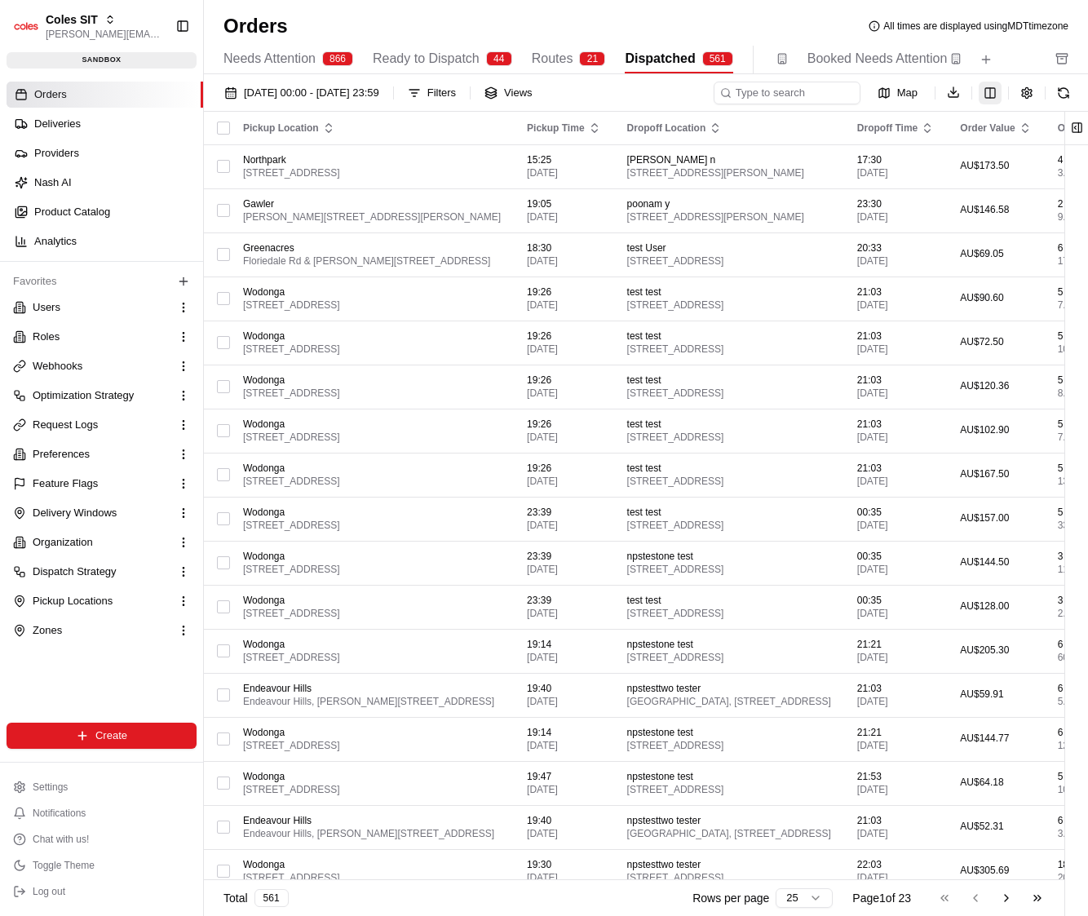
click at [997, 97] on html "Coles SIT john@usenash.com Toggle Sidebar sandbox Orders Deliveries Providers N…" at bounding box center [544, 458] width 1088 height 916
click at [810, 123] on html "Coles SIT john@usenash.com Toggle Sidebar sandbox Orders Deliveries Providers N…" at bounding box center [544, 458] width 1088 height 916
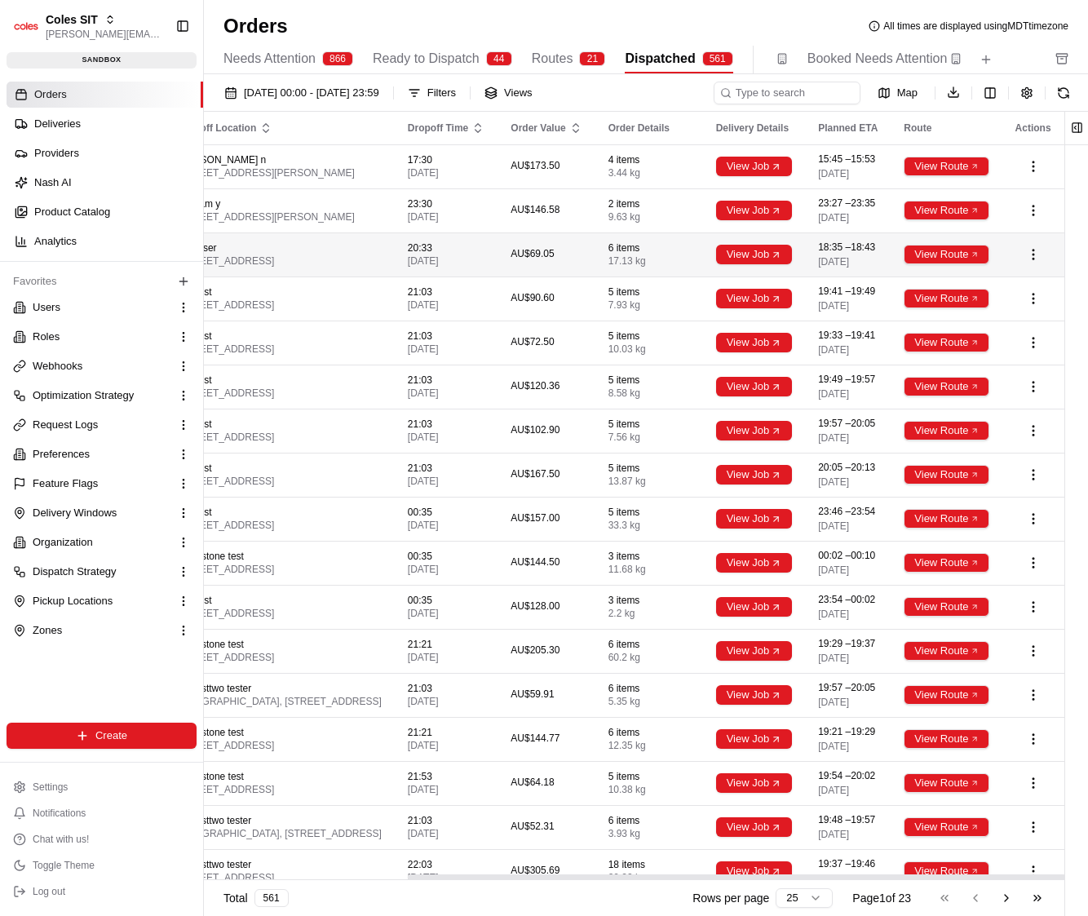
scroll to position [0, 693]
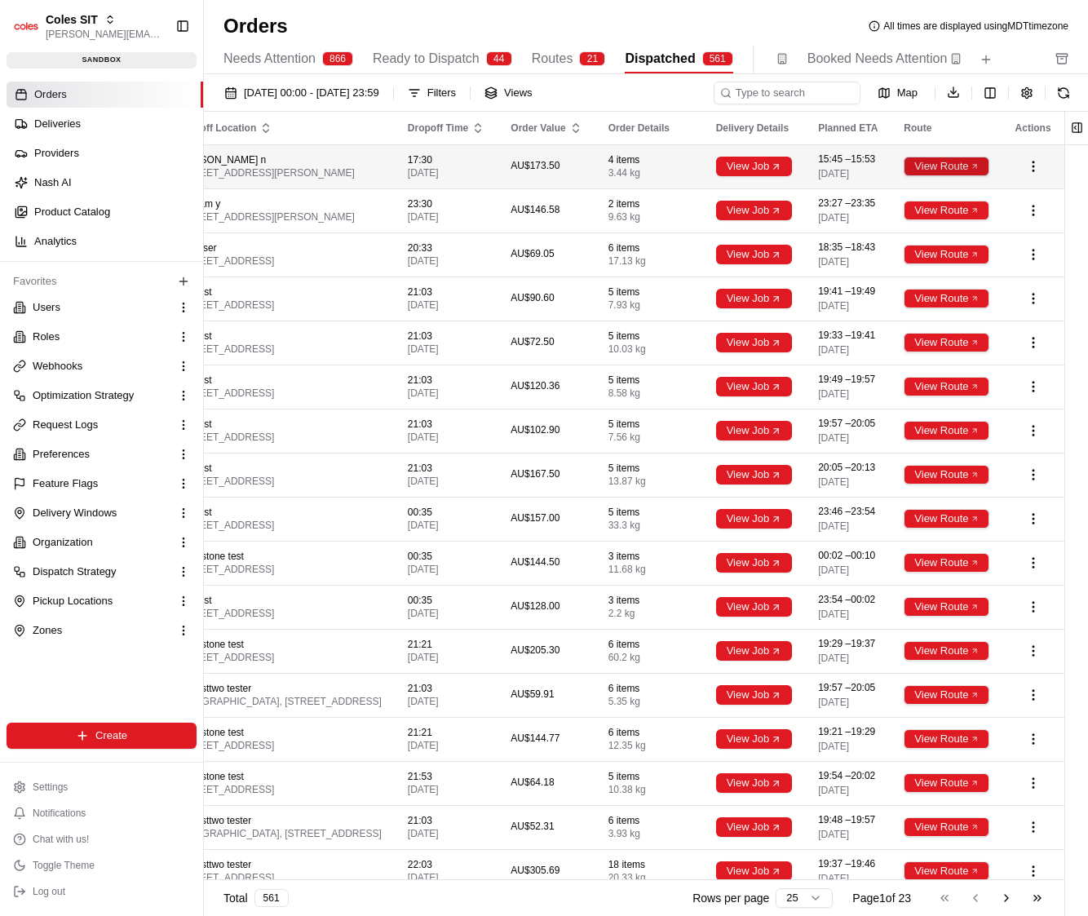
click at [930, 169] on button "View Route" at bounding box center [946, 167] width 85 height 20
drag, startPoint x: 844, startPoint y: 165, endPoint x: 828, endPoint y: 166, distance: 16.3
click at [828, 166] on td at bounding box center [848, 166] width 86 height 44
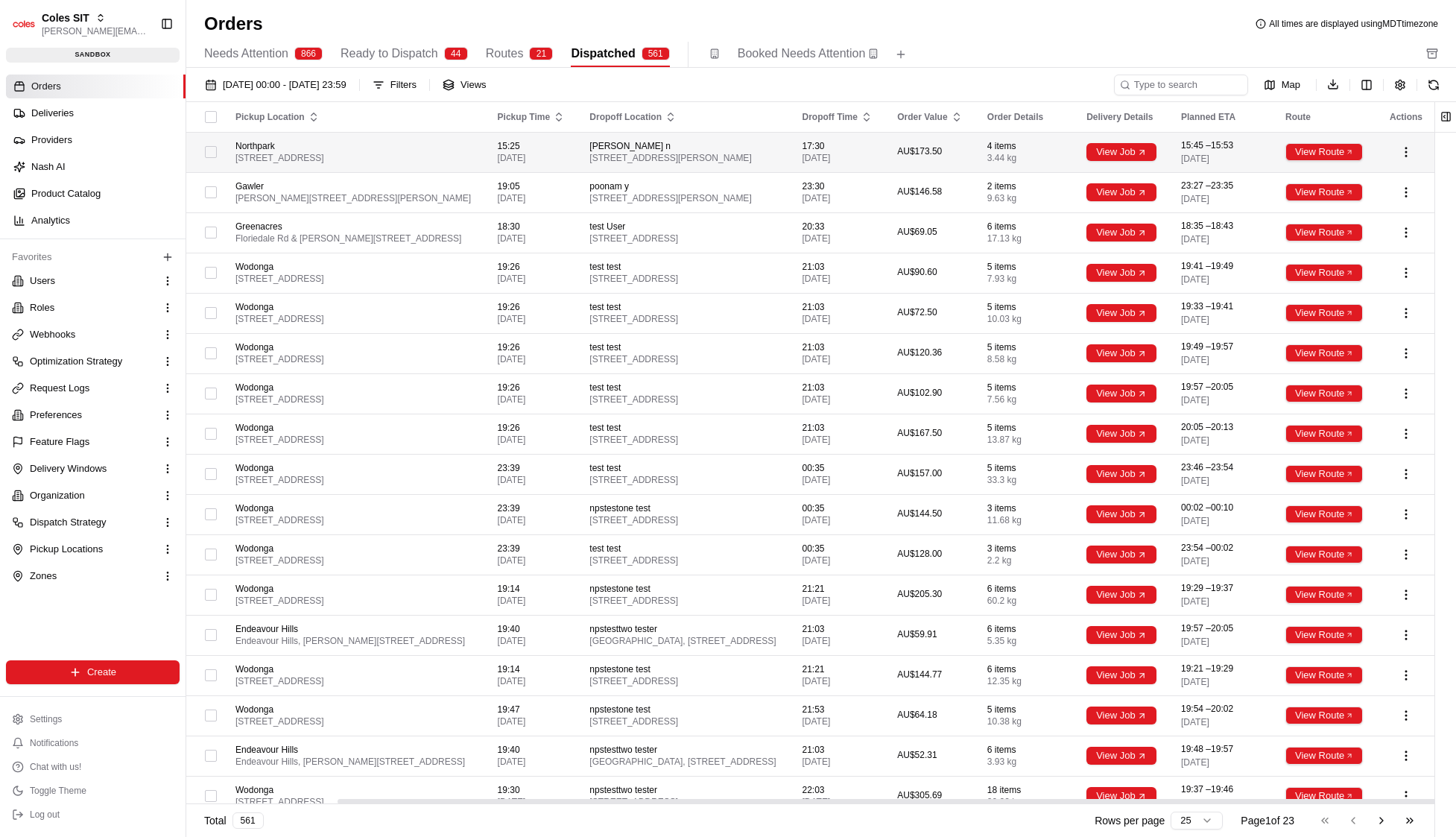
scroll to position [0, 172]
click at [993, 160] on button "View Route" at bounding box center [1324, 153] width 78 height 18
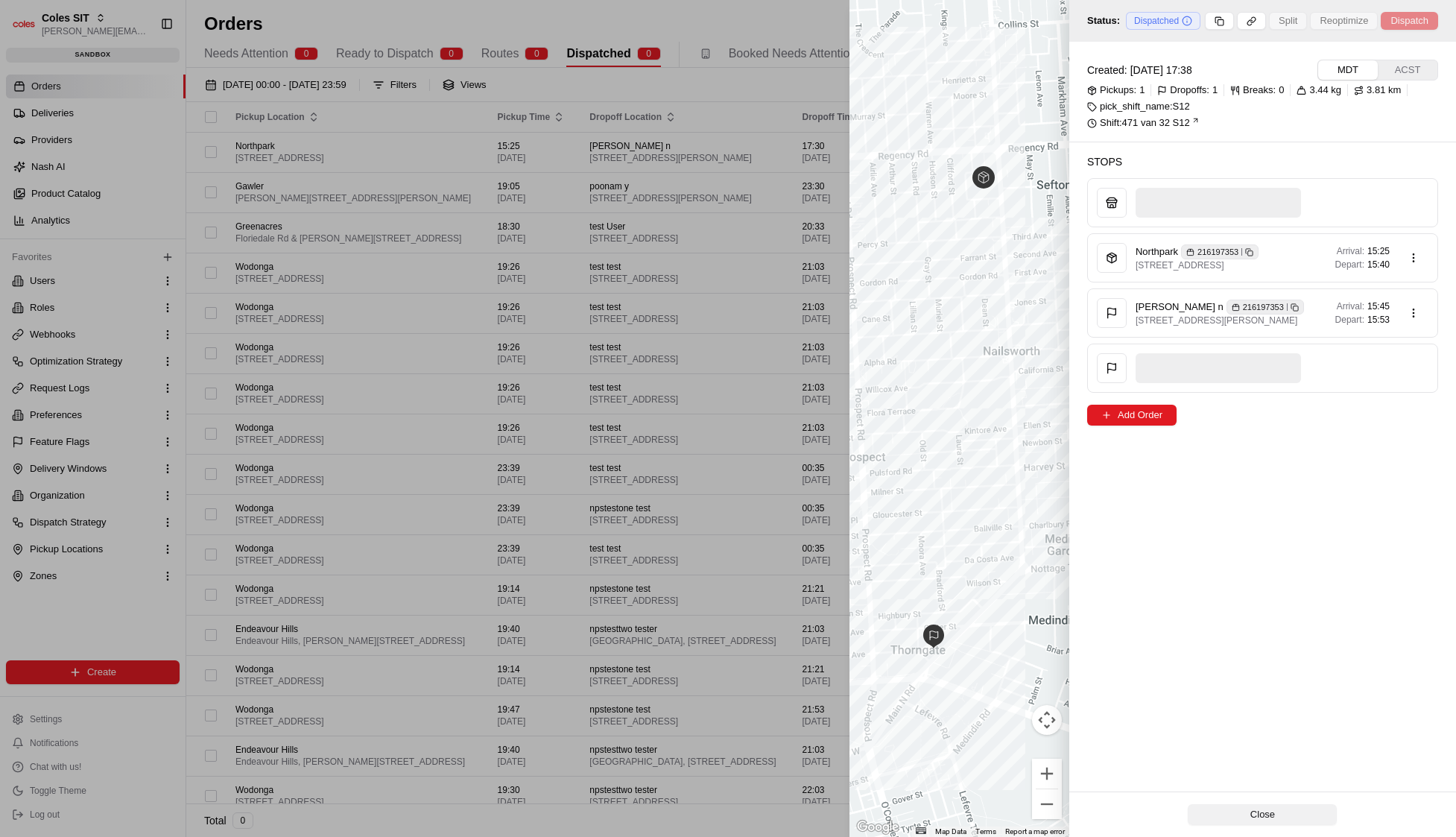
click at [993, 812] on button "Close" at bounding box center [1261, 814] width 149 height 21
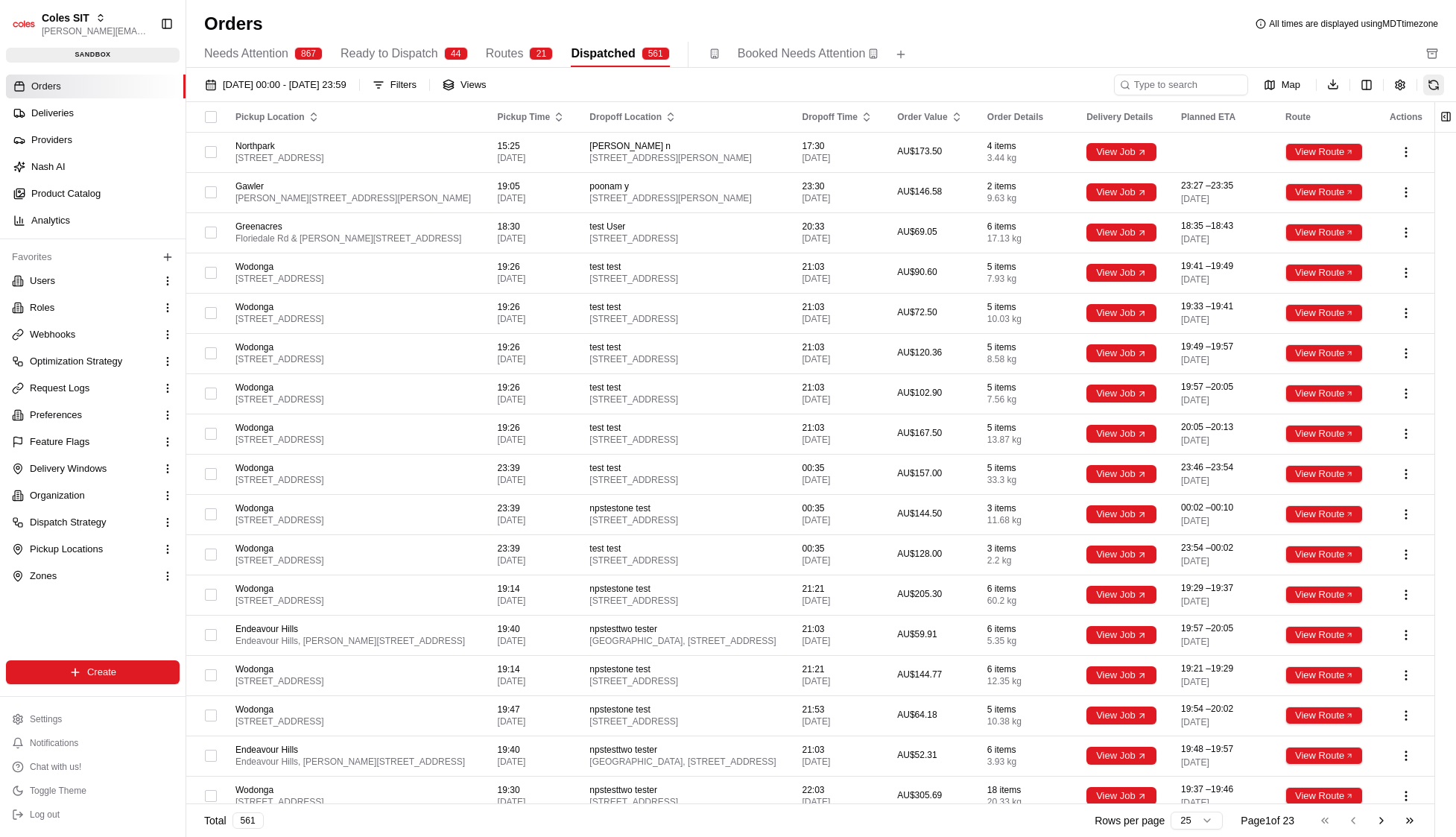
click at [993, 88] on button at bounding box center [1433, 85] width 21 height 21
click at [993, 201] on button "View Route" at bounding box center [1324, 193] width 78 height 18
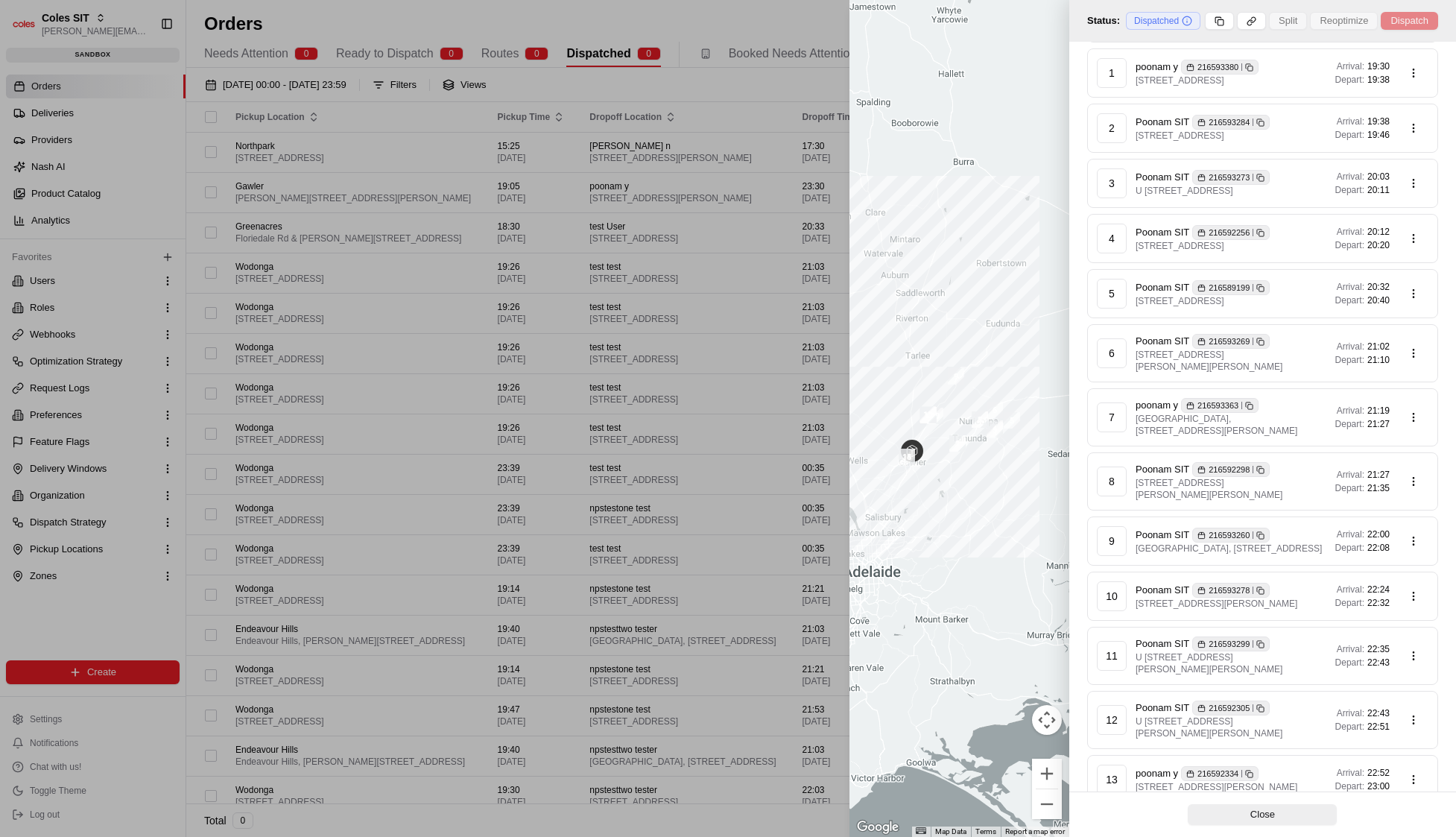
scroll to position [275, 0]
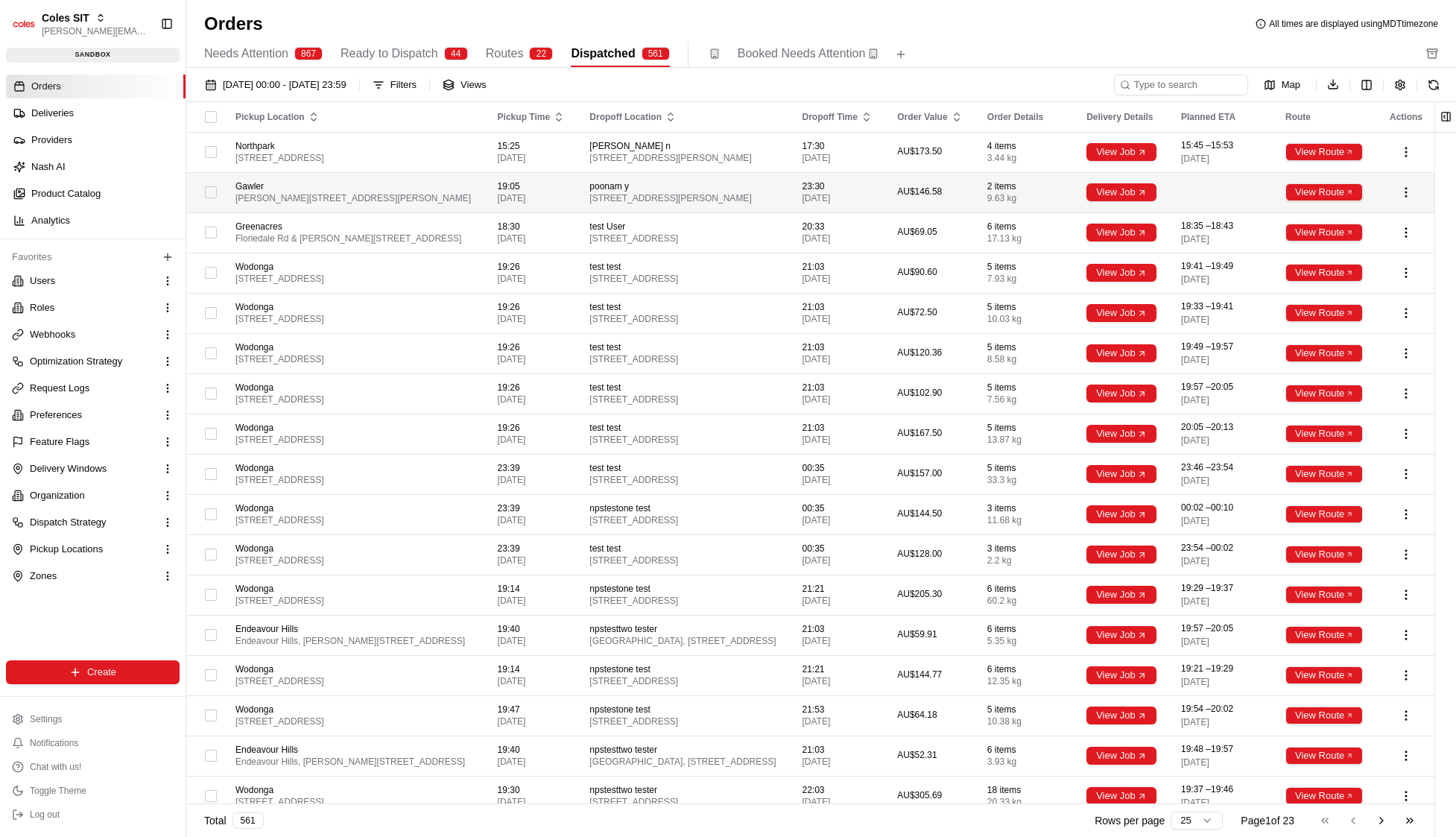
click at [993, 203] on td at bounding box center [1221, 192] width 104 height 40
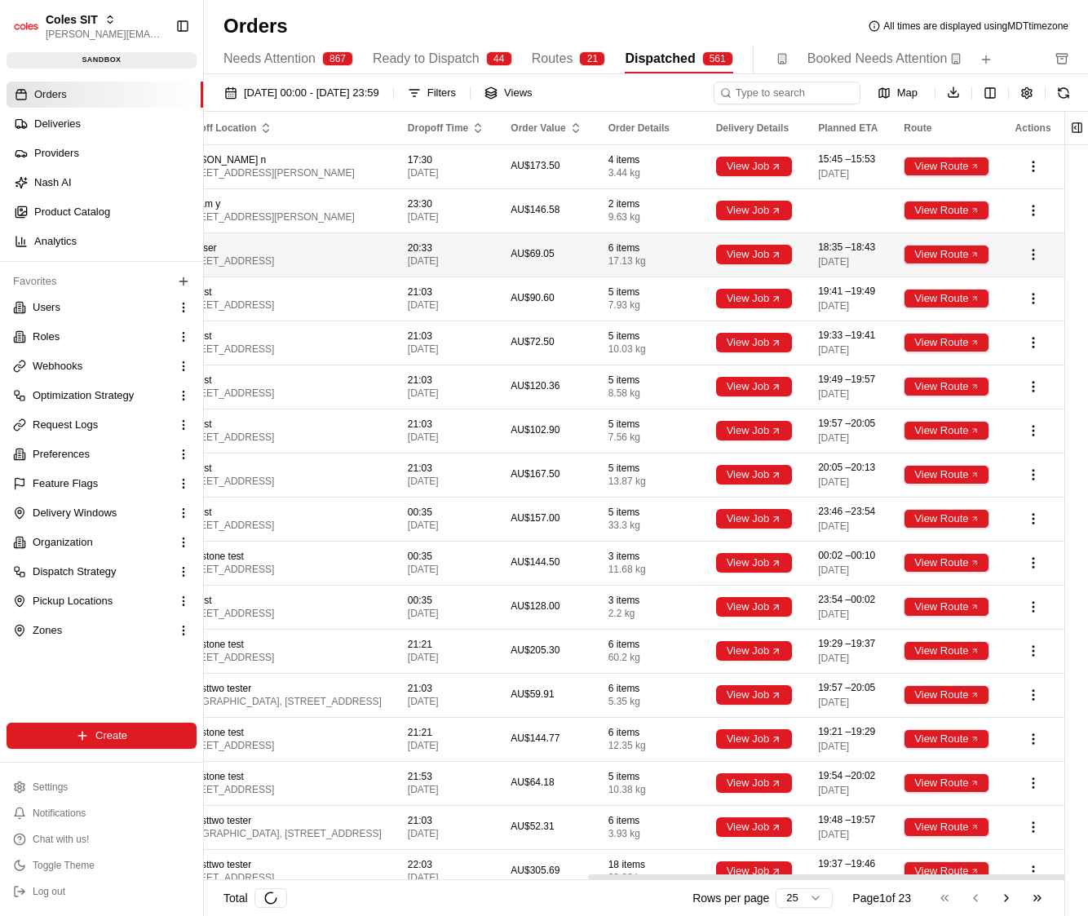
scroll to position [0, 693]
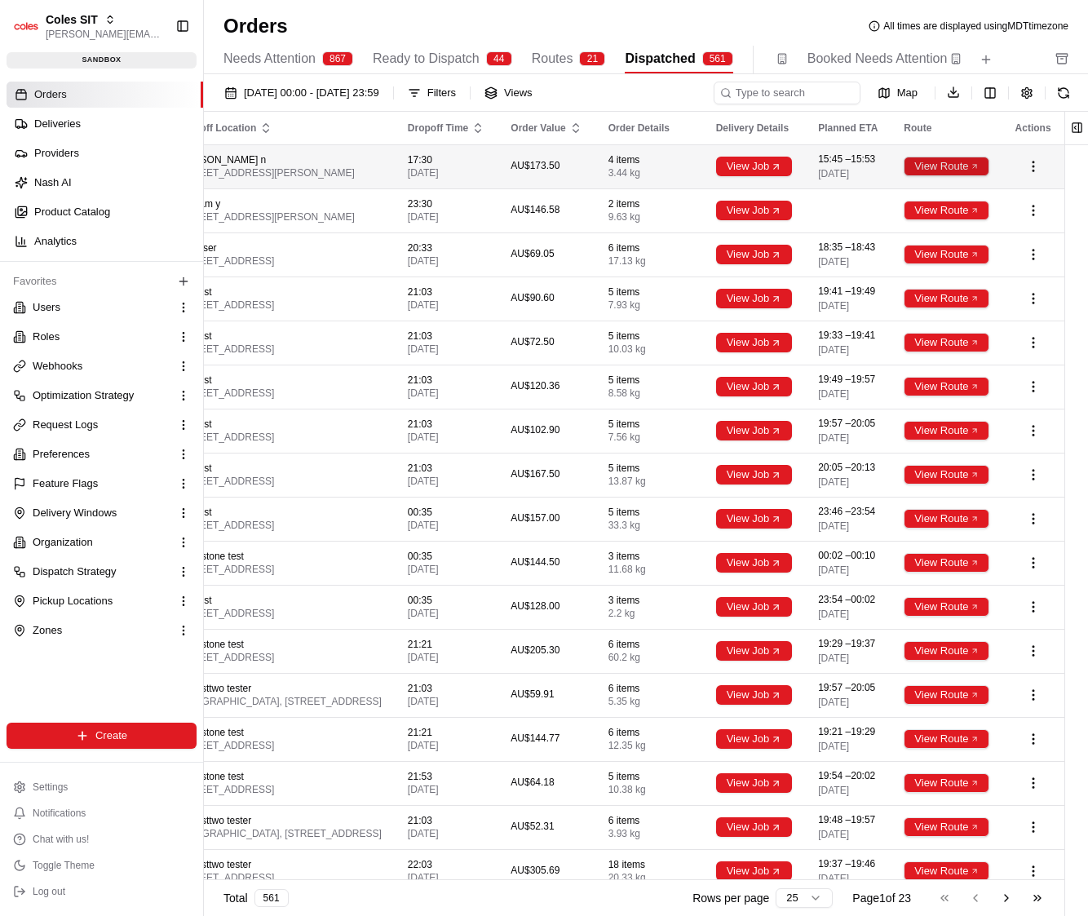
click at [981, 173] on button "View Route" at bounding box center [946, 167] width 85 height 20
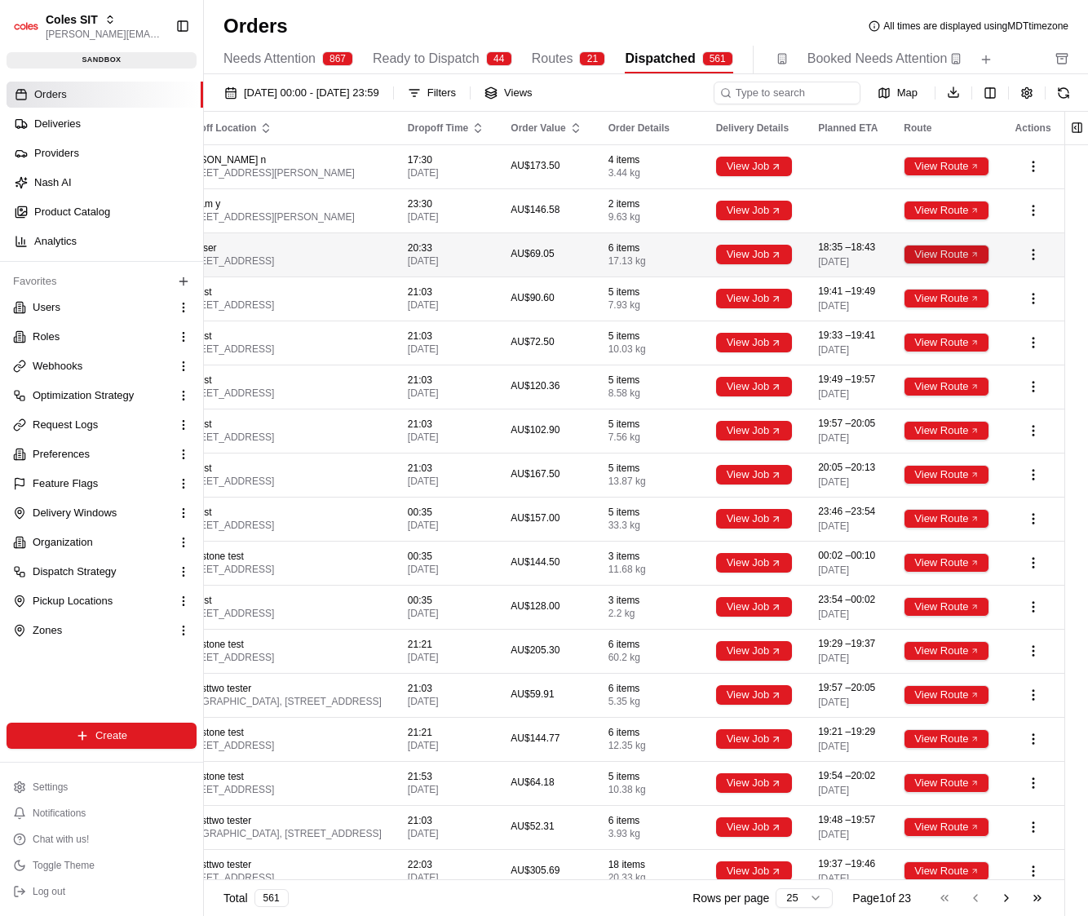
click at [944, 258] on button "View Route" at bounding box center [946, 255] width 85 height 20
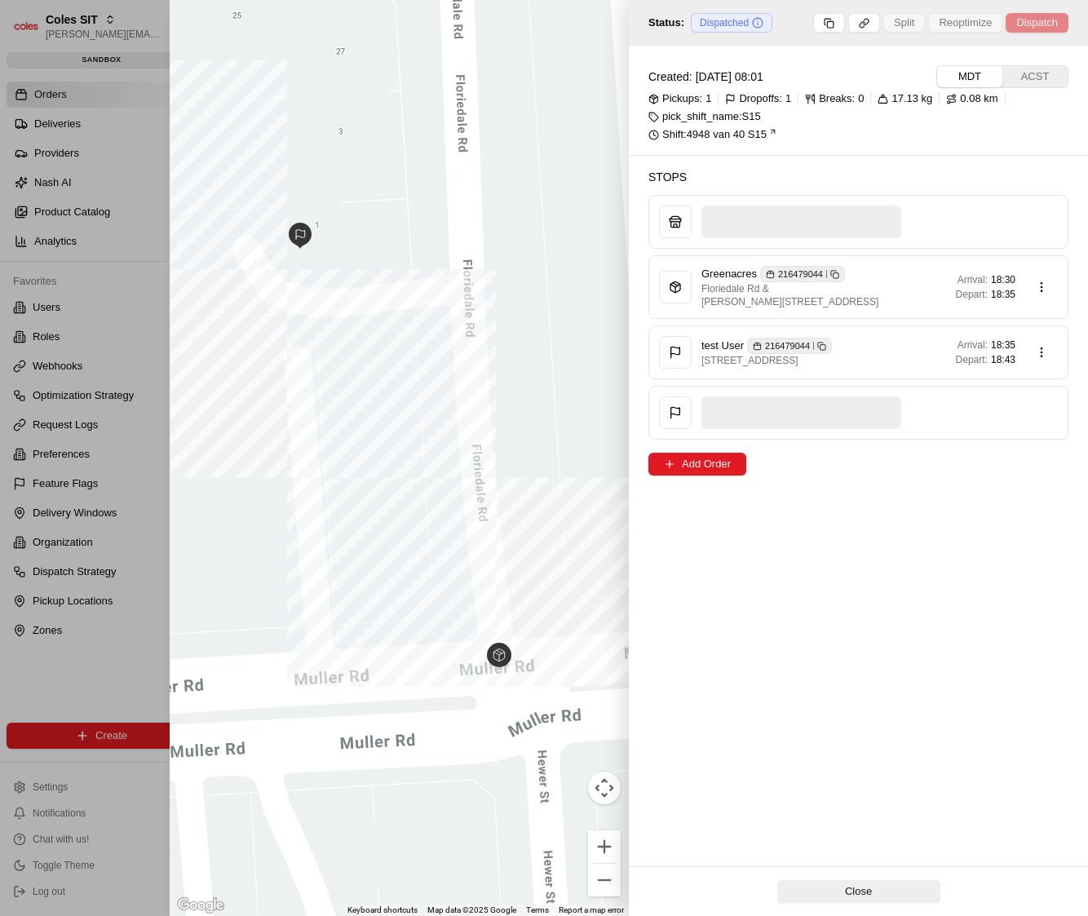
click at [114, 516] on div at bounding box center [544, 458] width 1088 height 916
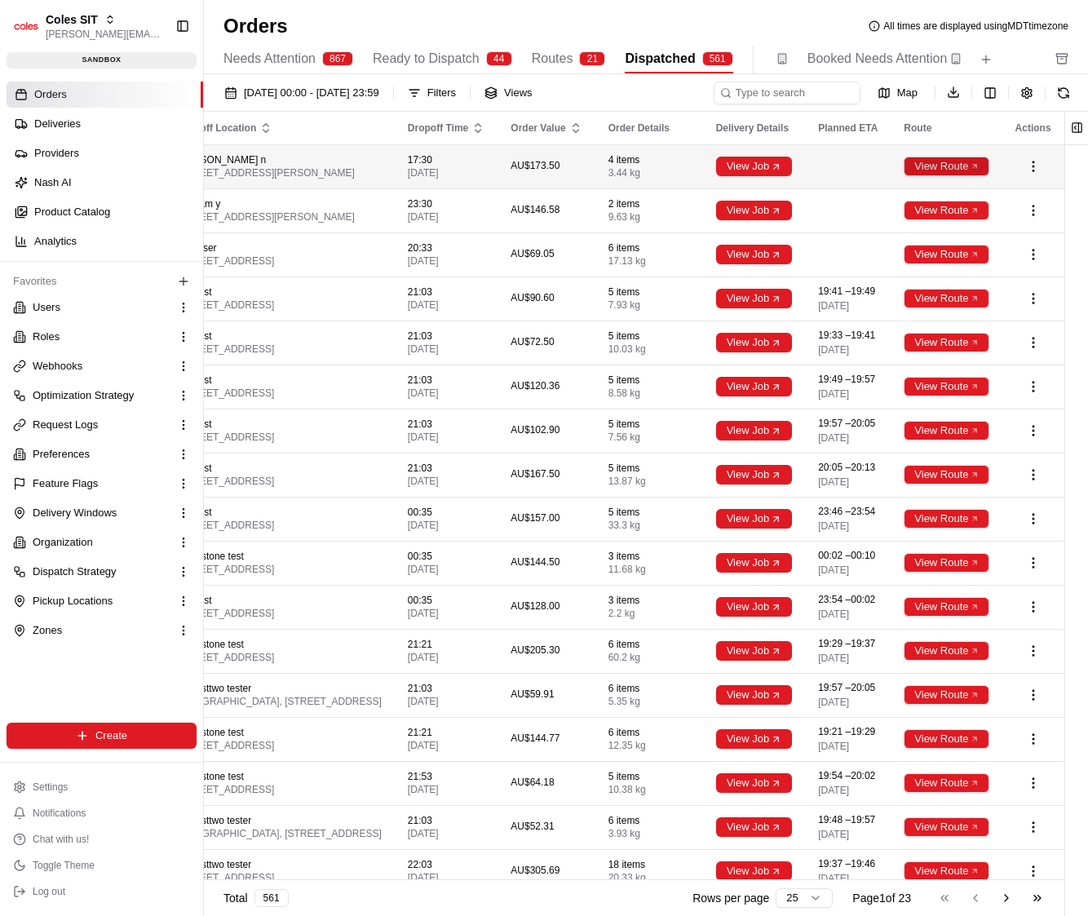
click at [952, 170] on button "View Route" at bounding box center [946, 167] width 85 height 20
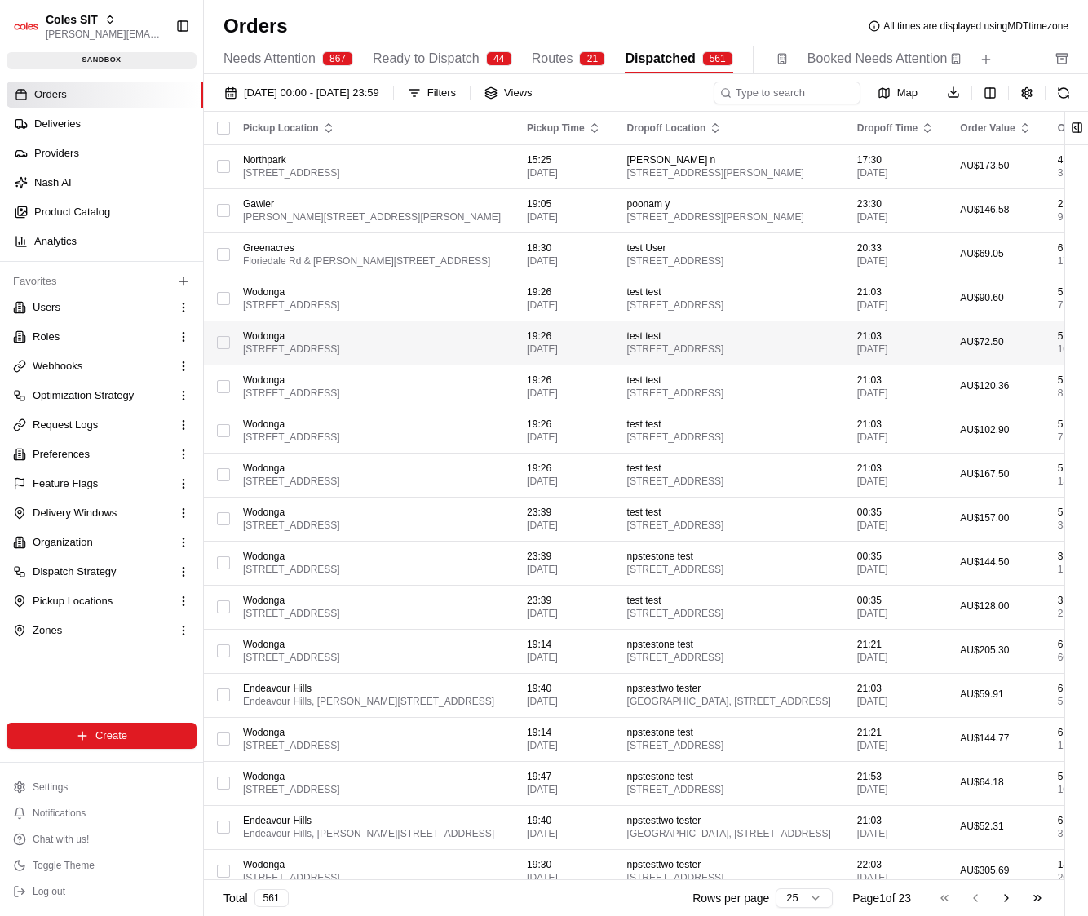
scroll to position [0, 693]
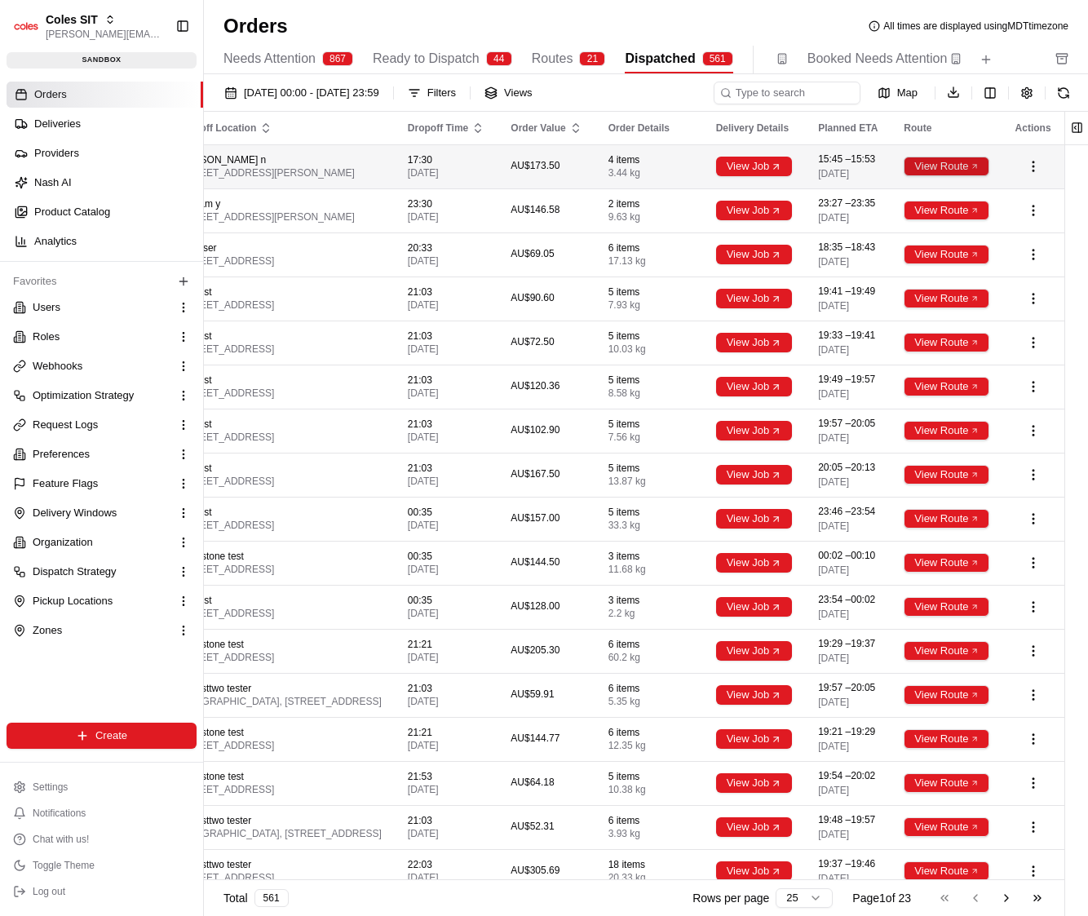
click at [941, 167] on button "View Route" at bounding box center [946, 167] width 85 height 20
click at [959, 166] on button "View Route" at bounding box center [946, 167] width 85 height 20
click at [957, 167] on button "View Route" at bounding box center [946, 167] width 85 height 20
click at [960, 176] on button "View Route" at bounding box center [946, 167] width 85 height 20
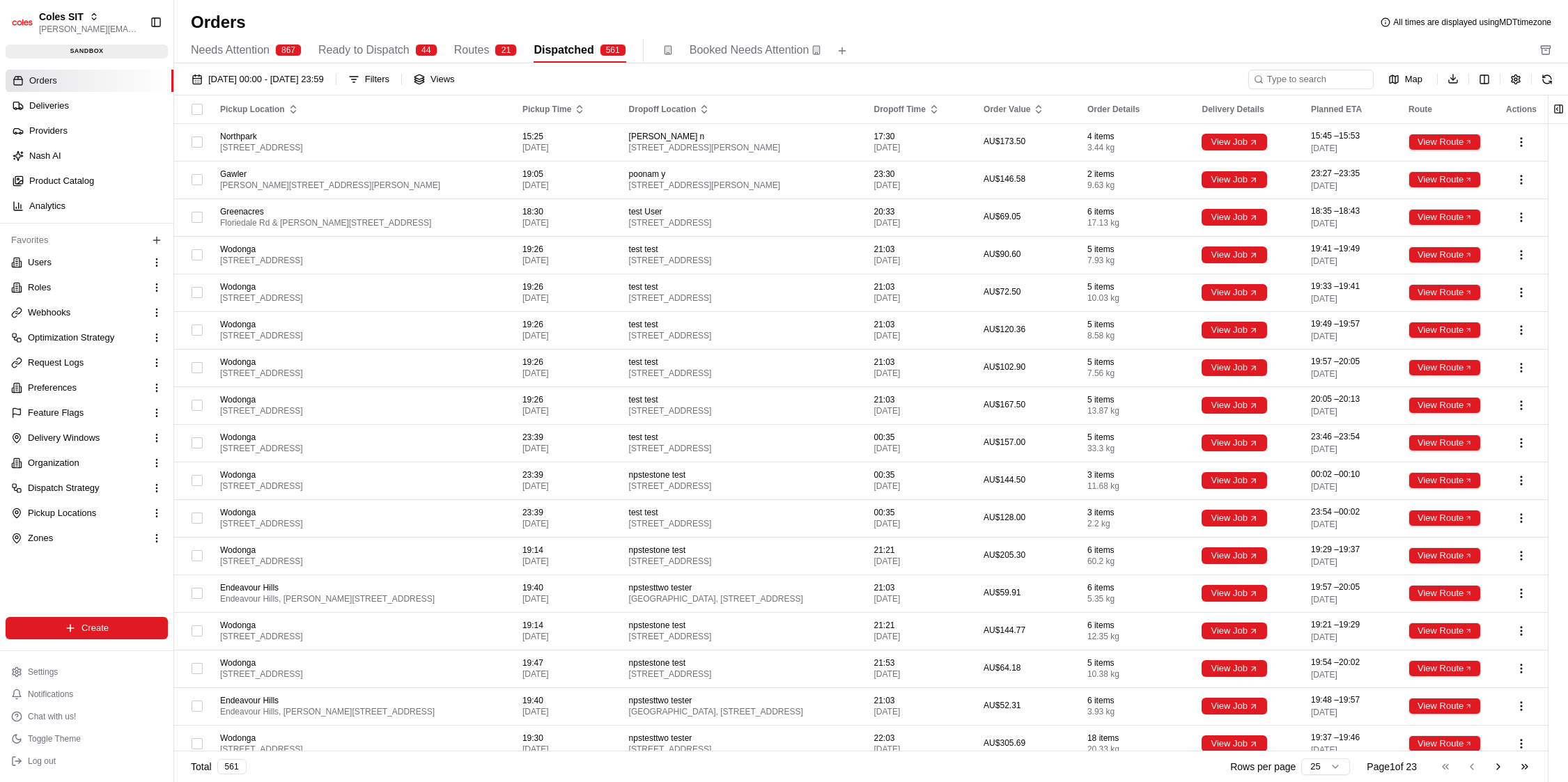
drag, startPoint x: 1518, startPoint y: 78, endPoint x: 1472, endPoint y: 80, distance: 46.0
click at [928, 81] on div "Map Download" at bounding box center [1402, 79] width 308 height 20
click at [928, 78] on html "Coles SIT [PERSON_NAME][EMAIL_ADDRESS][DOMAIN_NAME] Toggle Sidebar sandbox Orde…" at bounding box center [784, 391] width 1568 height 782
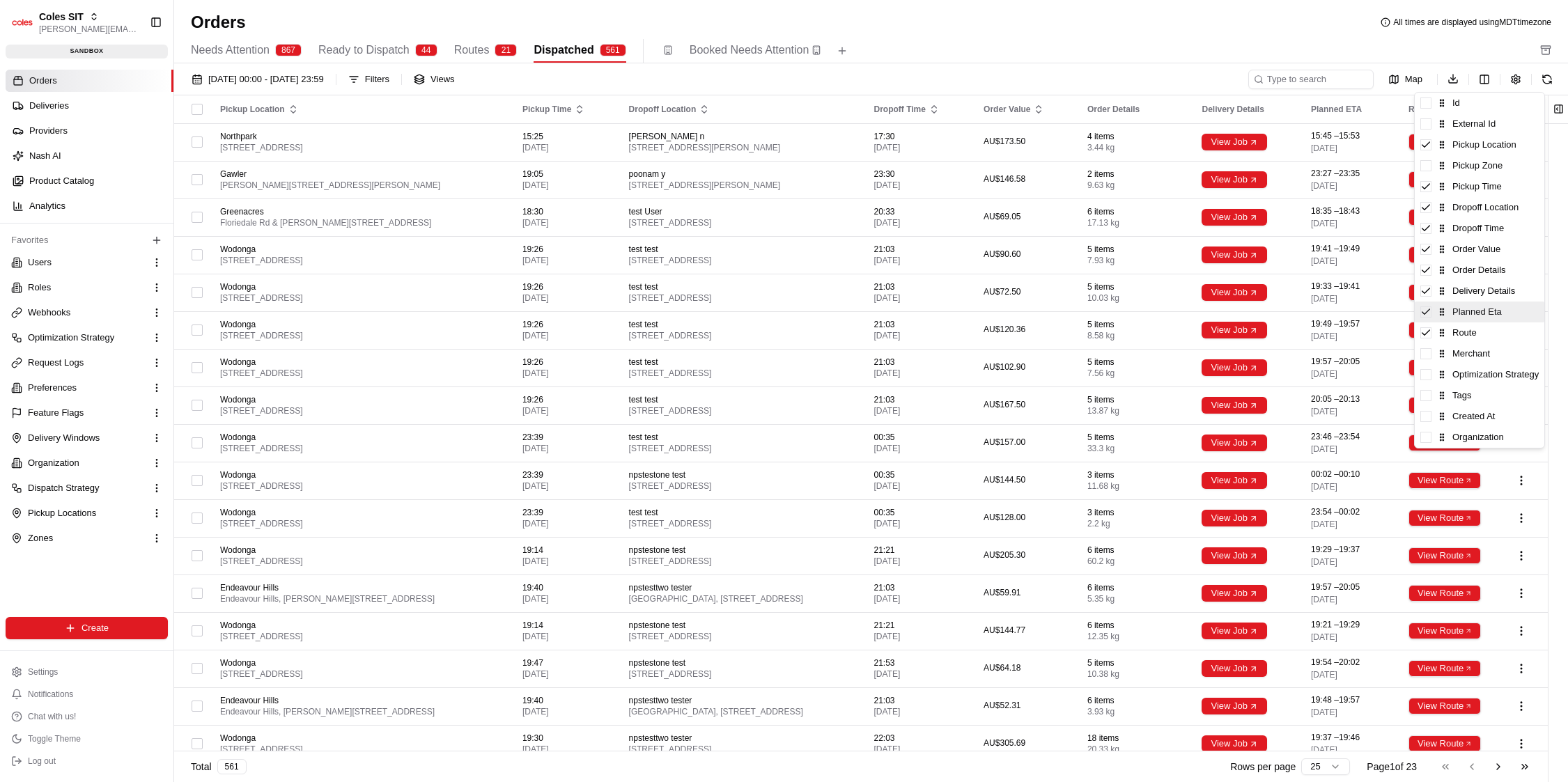
click at [928, 319] on div "Planned Eta" at bounding box center [1480, 312] width 130 height 20
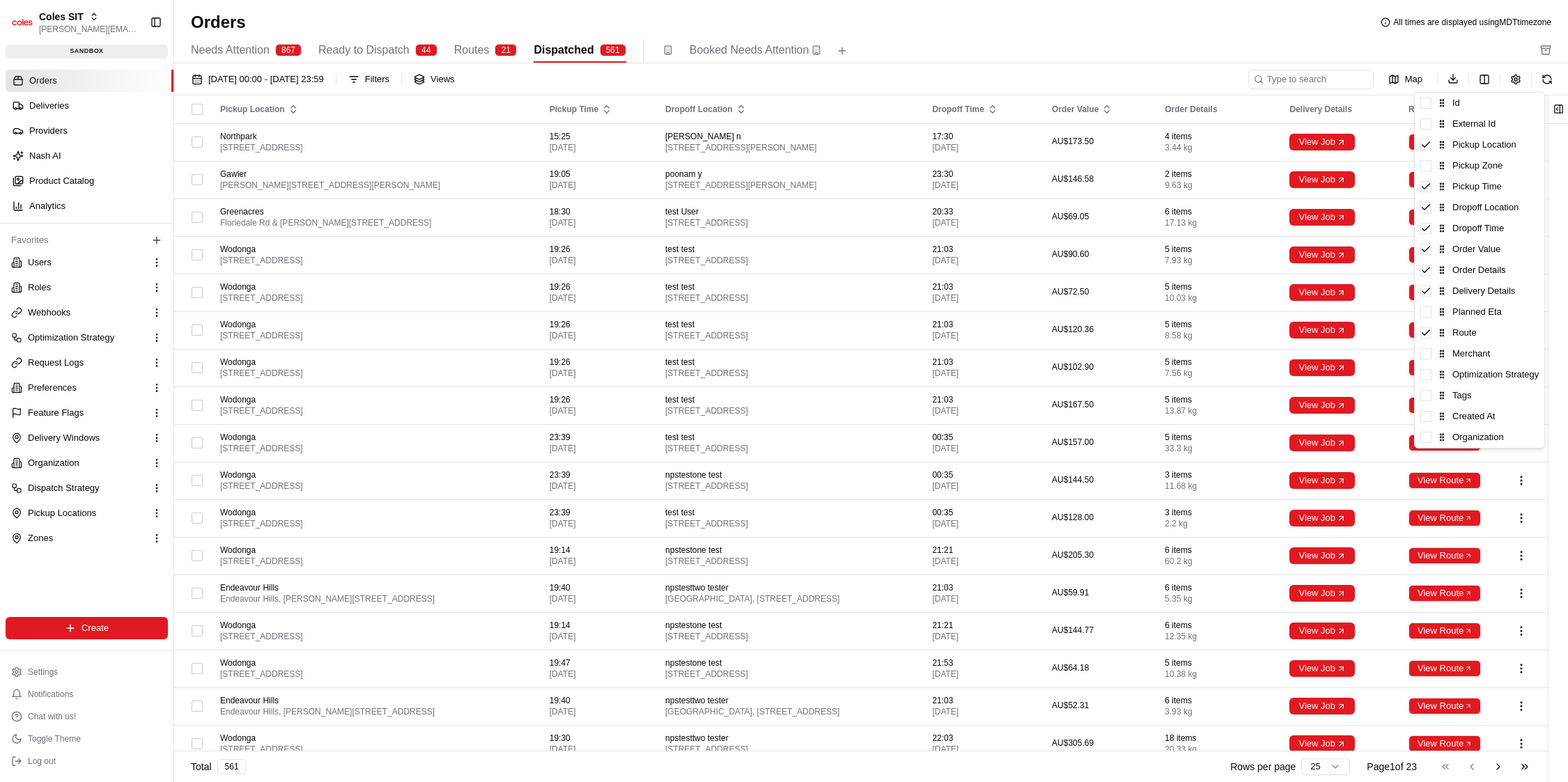
click at [928, 26] on html "Coles SIT [PERSON_NAME][EMAIL_ADDRESS][DOMAIN_NAME] Toggle Sidebar sandbox Orde…" at bounding box center [784, 391] width 1568 height 782
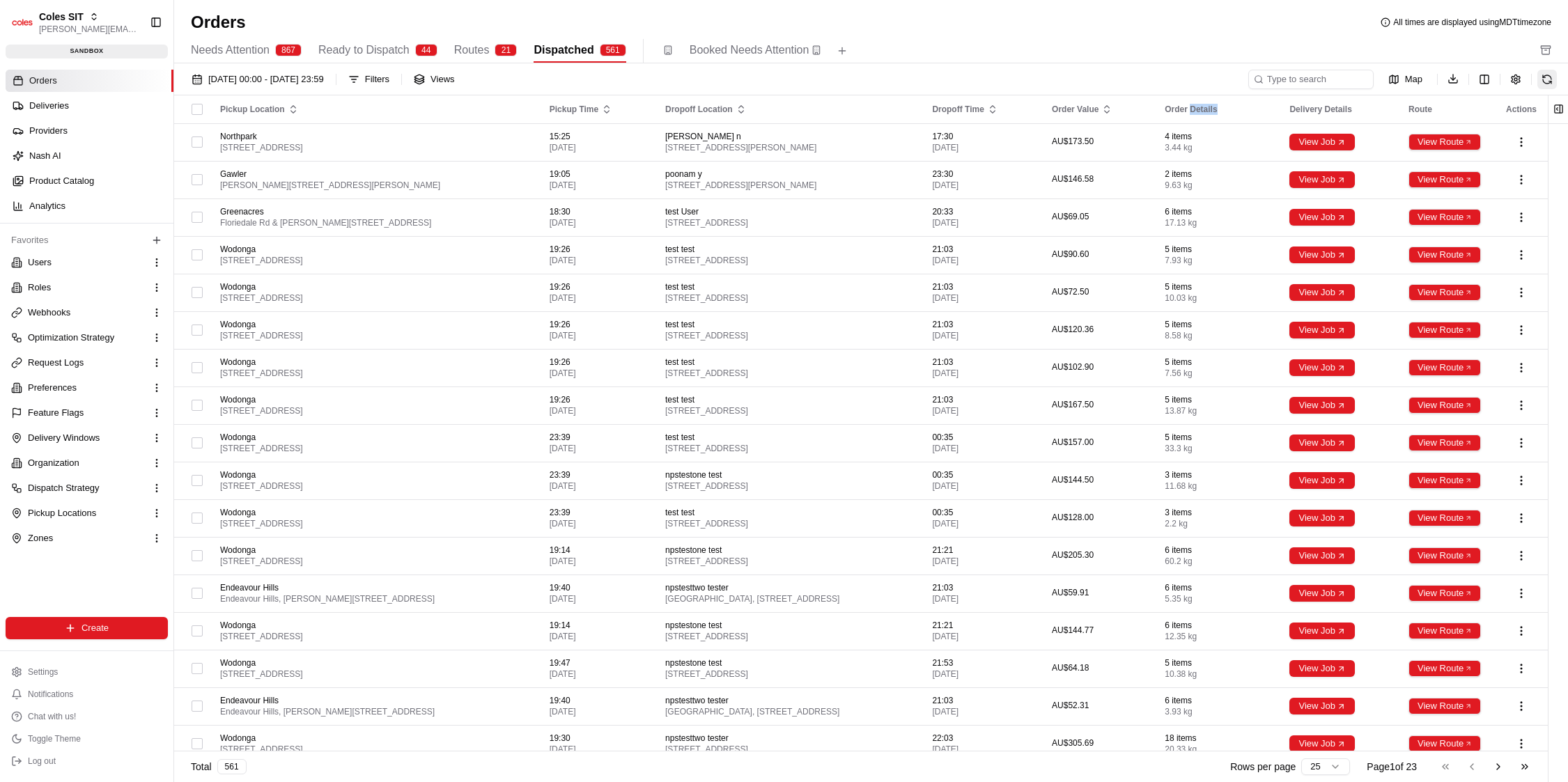
click at [928, 80] on button at bounding box center [1547, 79] width 20 height 20
click at [1114, 75] on div "[DATE] 00:00 - [DATE] 23:59 Filters Views" at bounding box center [716, 79] width 1061 height 20
click at [1483, 78] on html "Coles SIT [PERSON_NAME][EMAIL_ADDRESS][DOMAIN_NAME] Toggle Sidebar sandbox Orde…" at bounding box center [784, 391] width 1568 height 782
click at [1489, 79] on html "Coles SIT [PERSON_NAME][EMAIL_ADDRESS][DOMAIN_NAME] Toggle Sidebar sandbox Orde…" at bounding box center [784, 391] width 1568 height 782
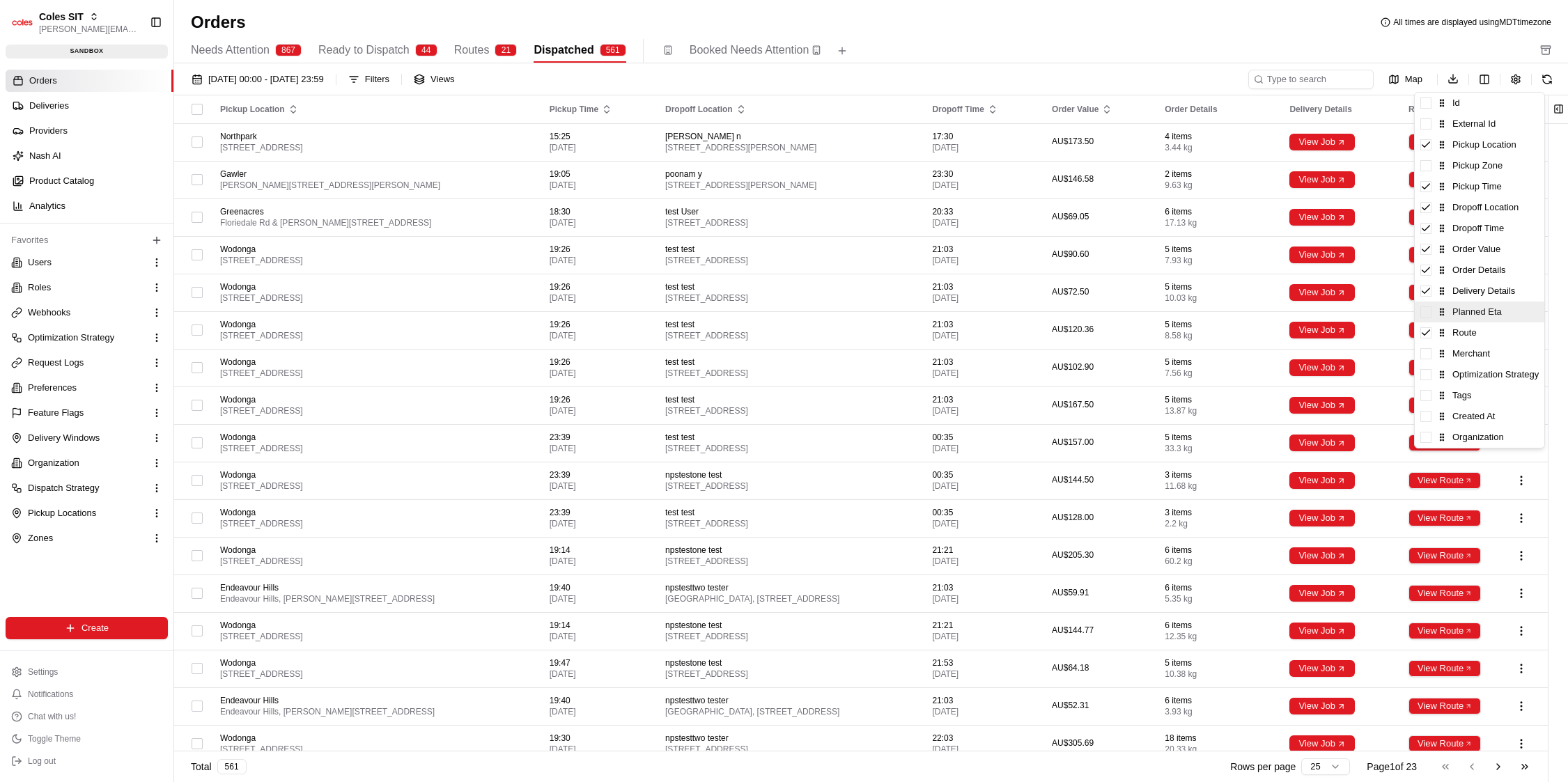
click at [1473, 313] on div "Planned Eta" at bounding box center [1480, 312] width 130 height 20
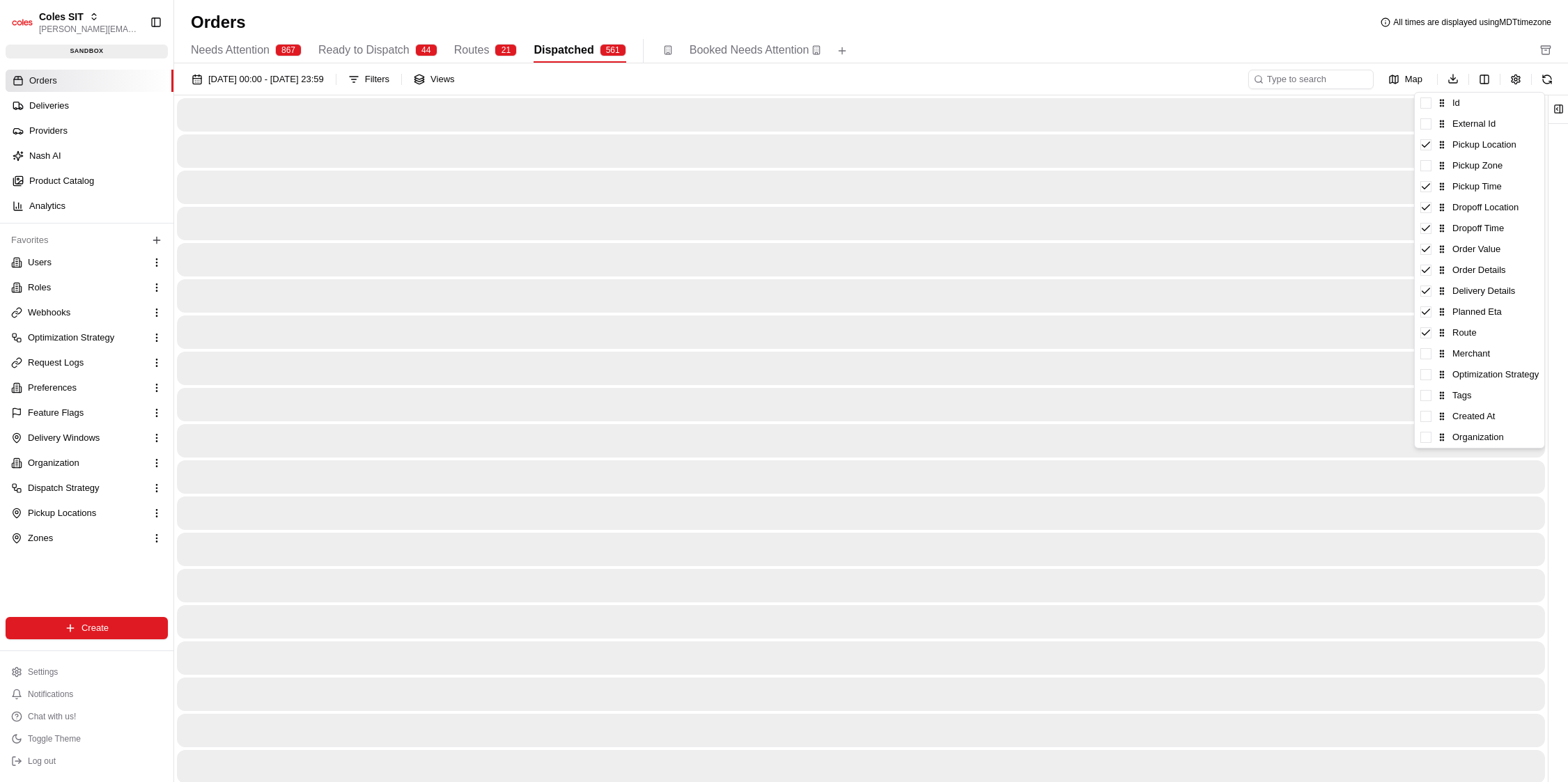
click at [1270, 34] on html "Coles SIT [PERSON_NAME][EMAIL_ADDRESS][DOMAIN_NAME] Toggle Sidebar sandbox Orde…" at bounding box center [784, 391] width 1568 height 782
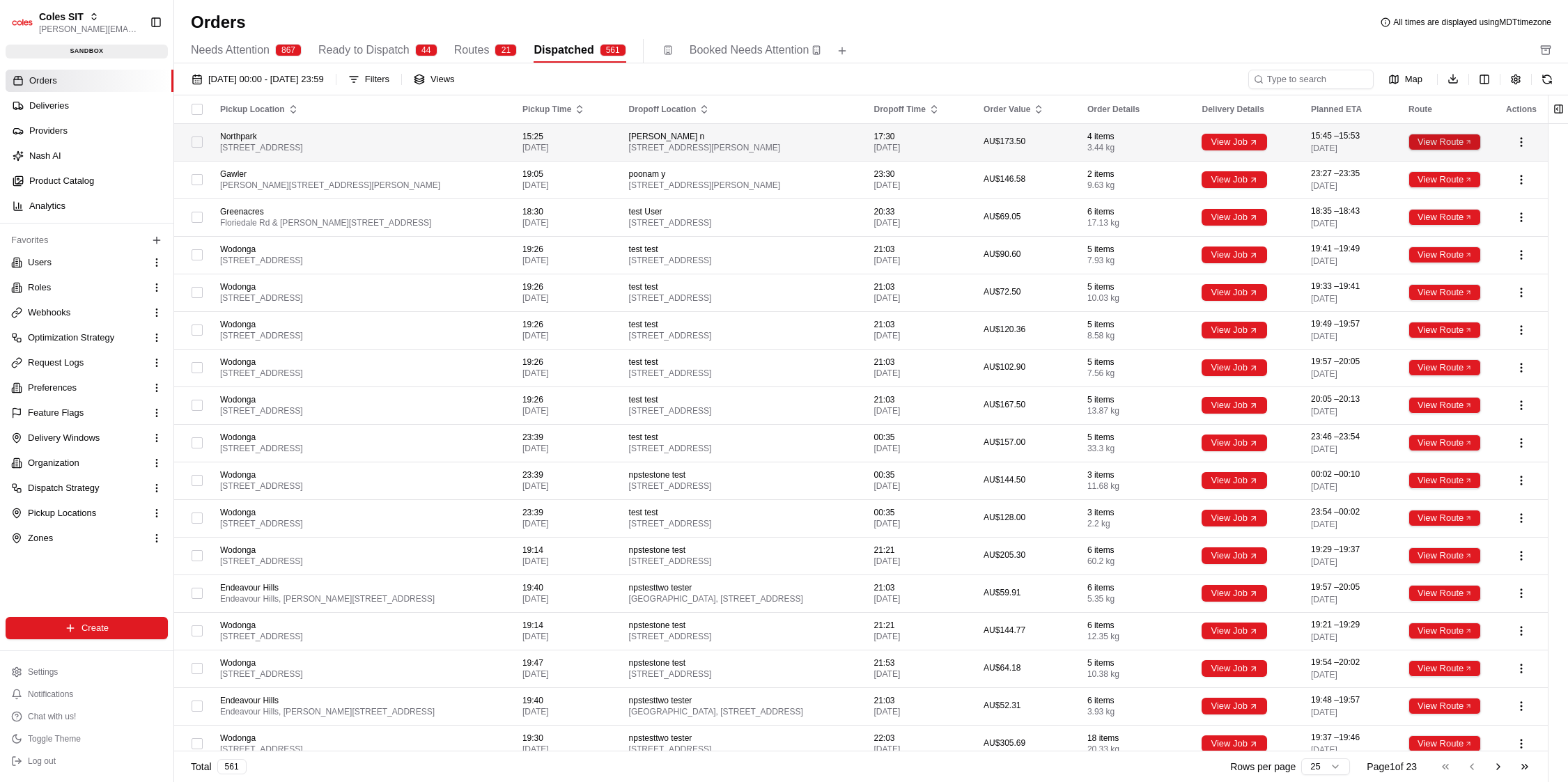
click at [1429, 143] on button "View Route" at bounding box center [1444, 143] width 73 height 17
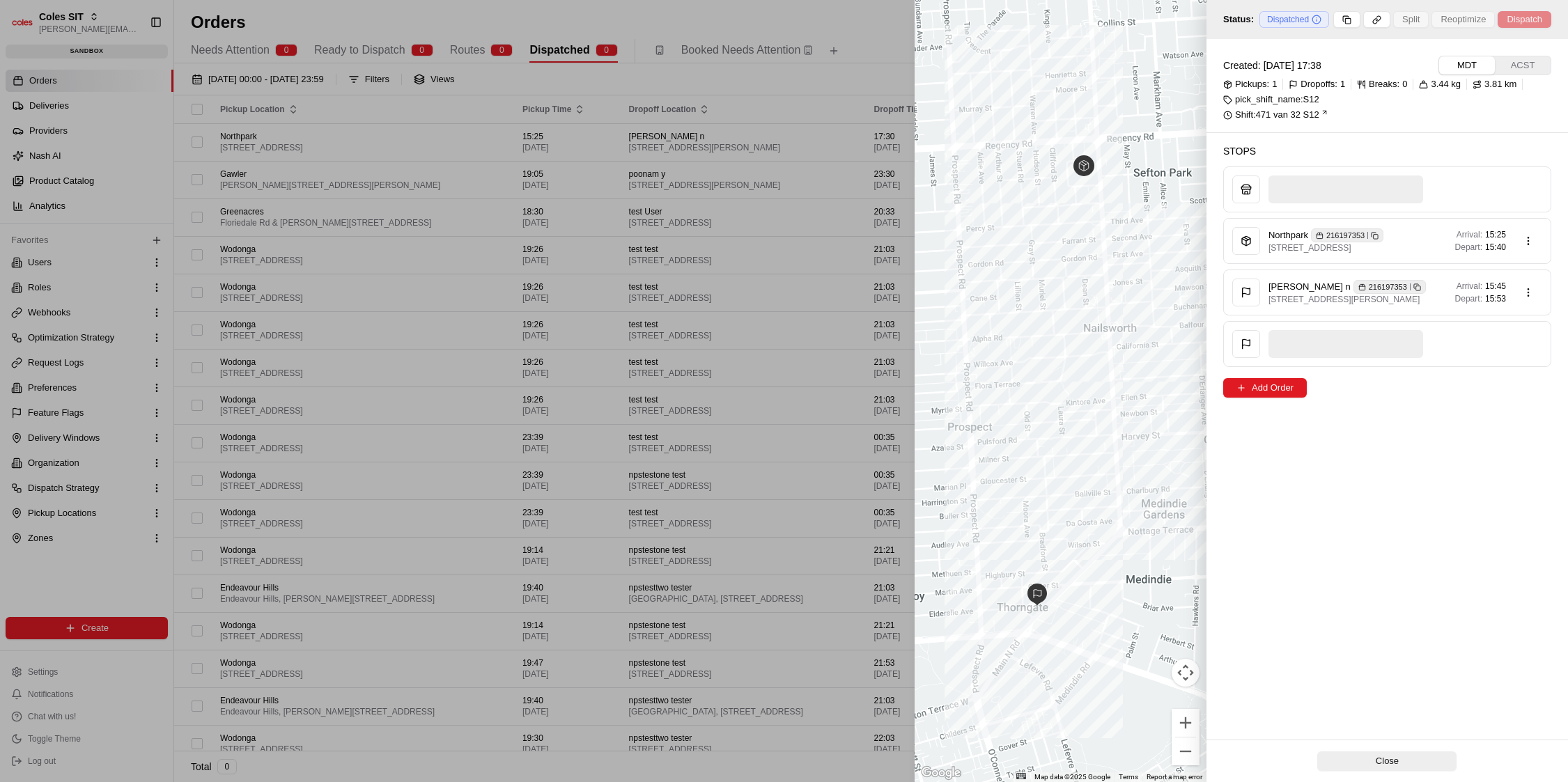
click at [842, 44] on div at bounding box center [784, 391] width 1568 height 782
